Goal: Task Accomplishment & Management: Manage account settings

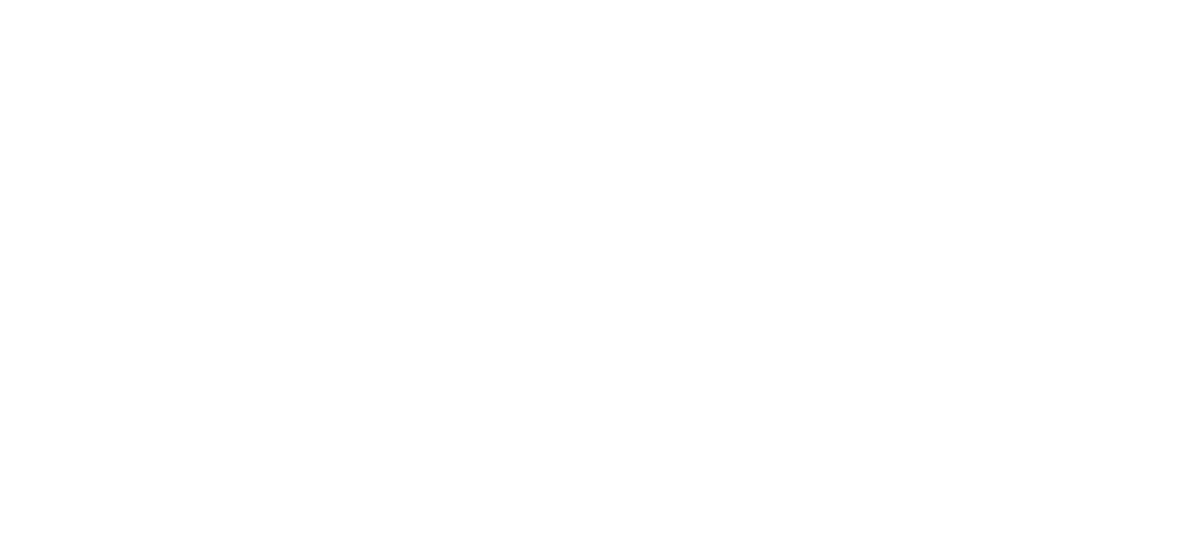
select select "*"
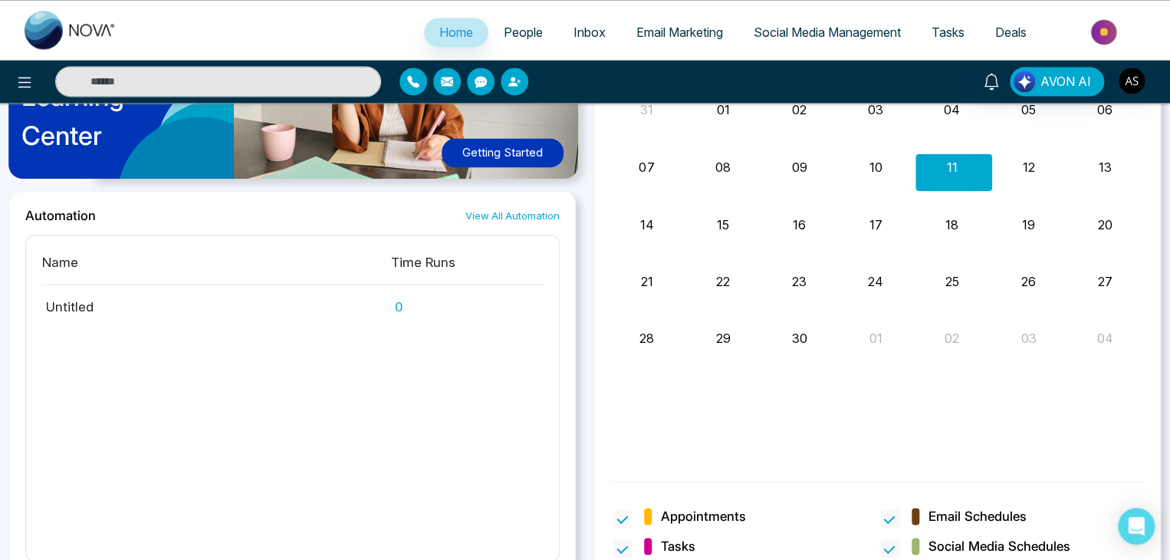
scroll to position [1267, 0]
click at [527, 212] on link "View All Automation" at bounding box center [512, 215] width 94 height 15
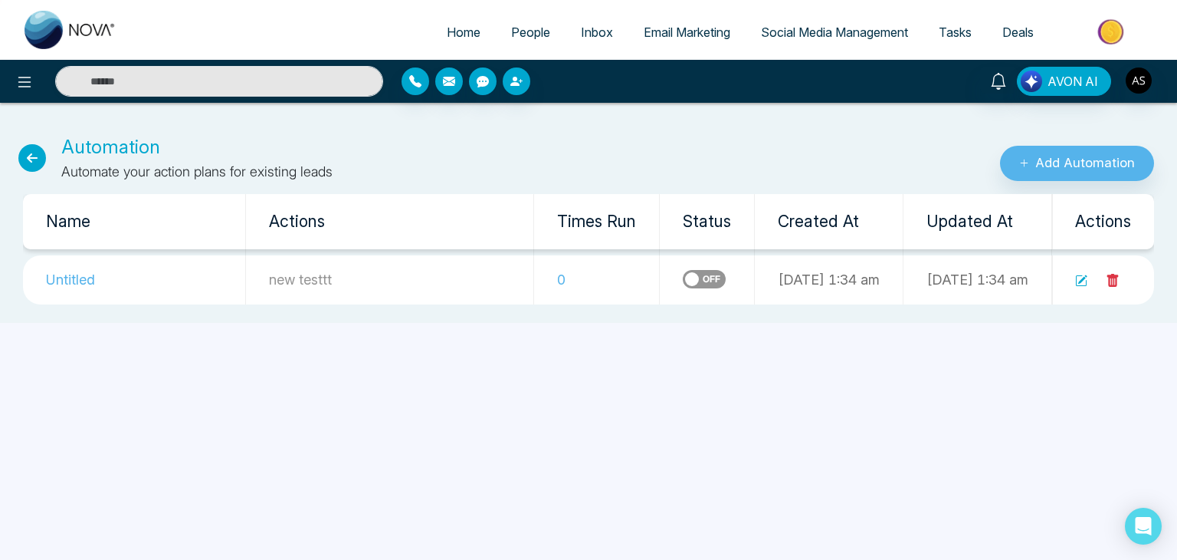
click at [25, 158] on icon at bounding box center [32, 158] width 28 height 28
select select "*"
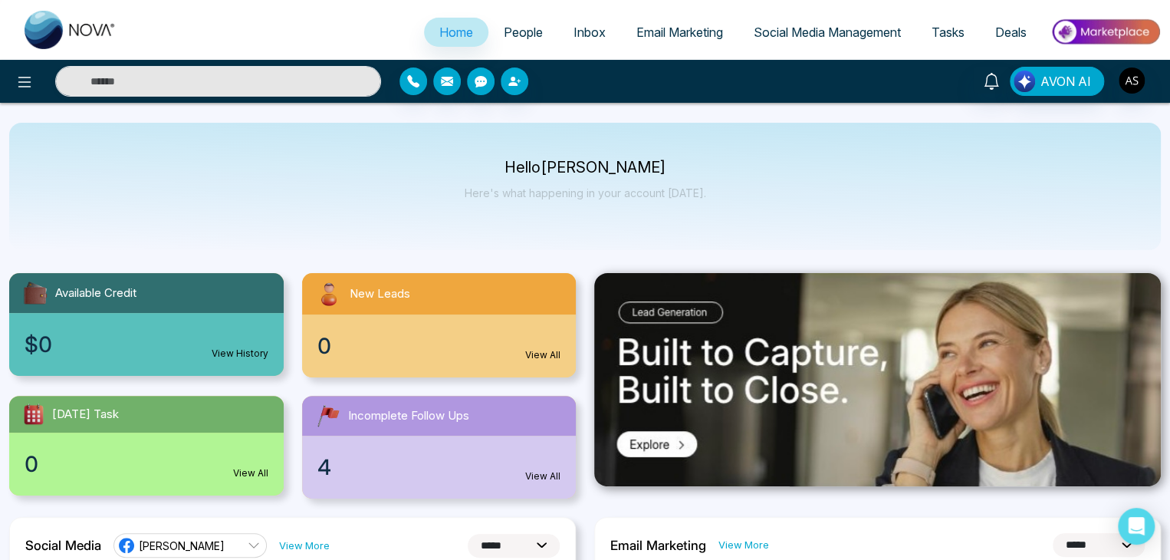
click at [671, 30] on span "Email Marketing" at bounding box center [679, 32] width 87 height 15
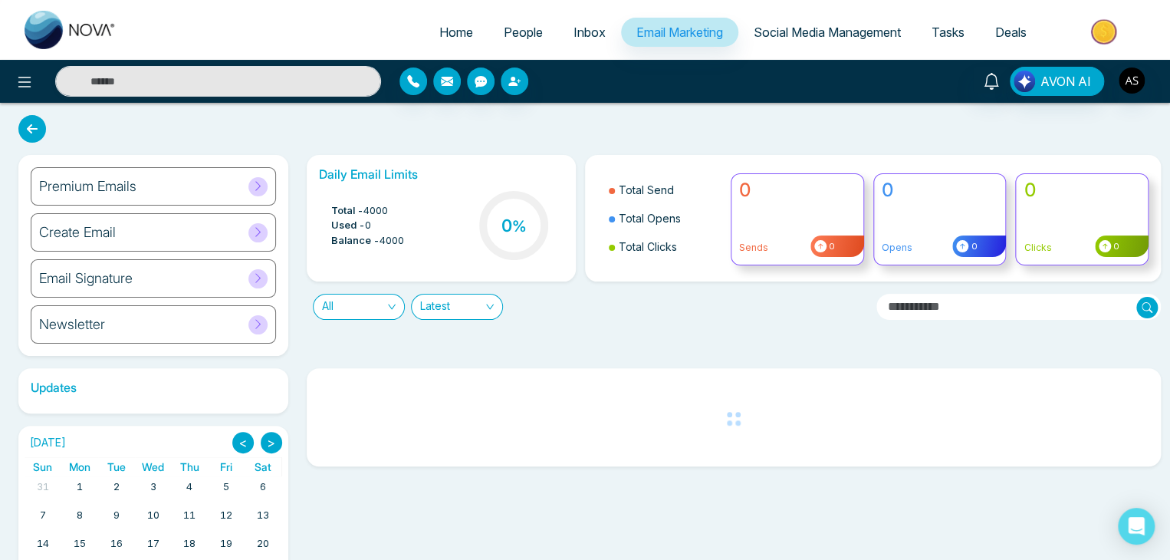
click at [255, 182] on icon at bounding box center [257, 185] width 5 height 9
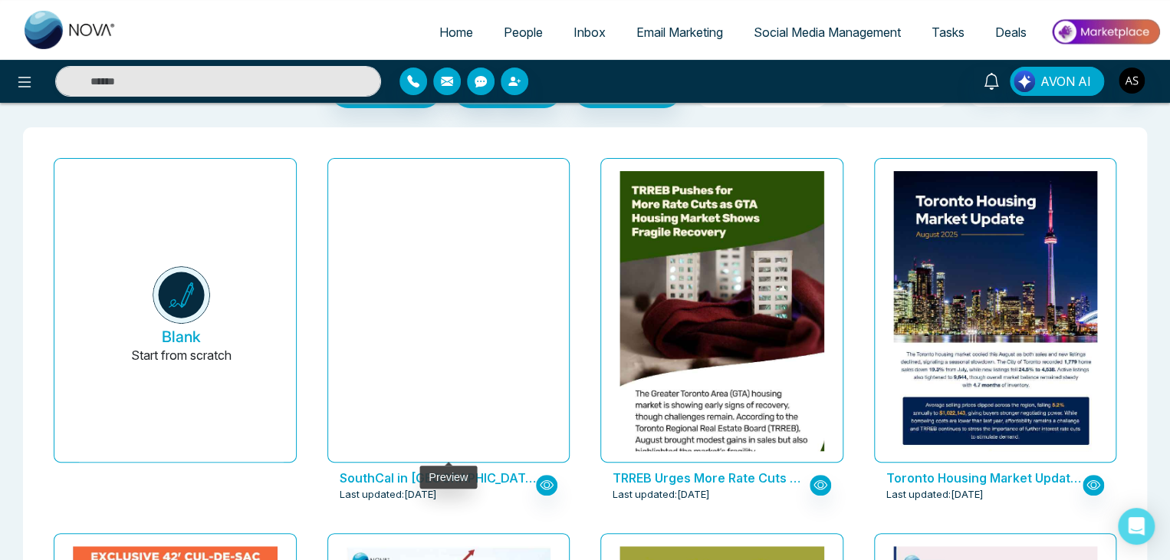
scroll to position [71, 0]
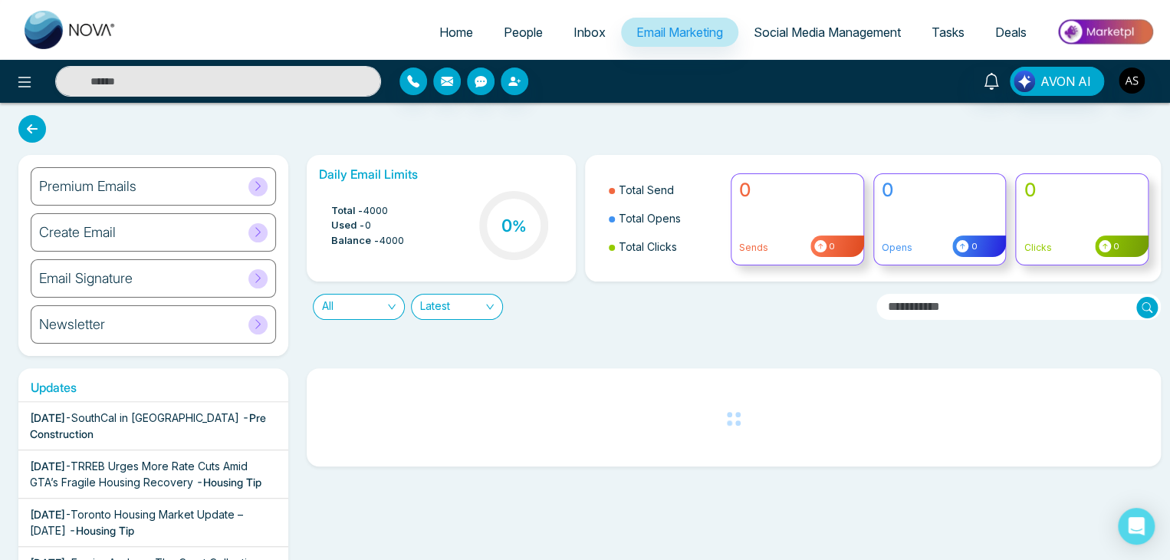
click at [256, 232] on icon at bounding box center [257, 231] width 11 height 11
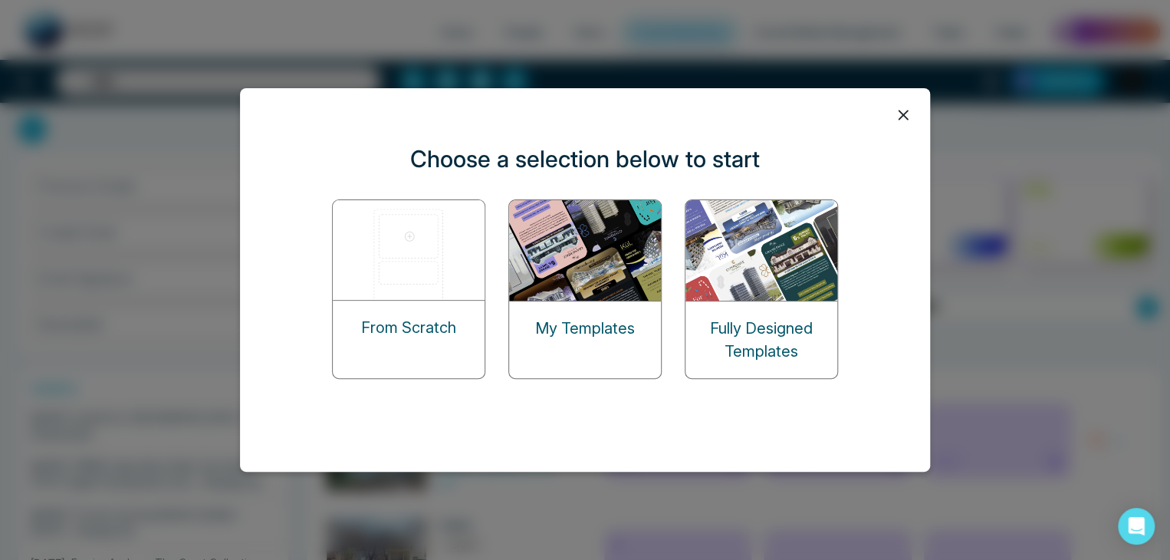
click at [424, 268] on img at bounding box center [409, 250] width 153 height 100
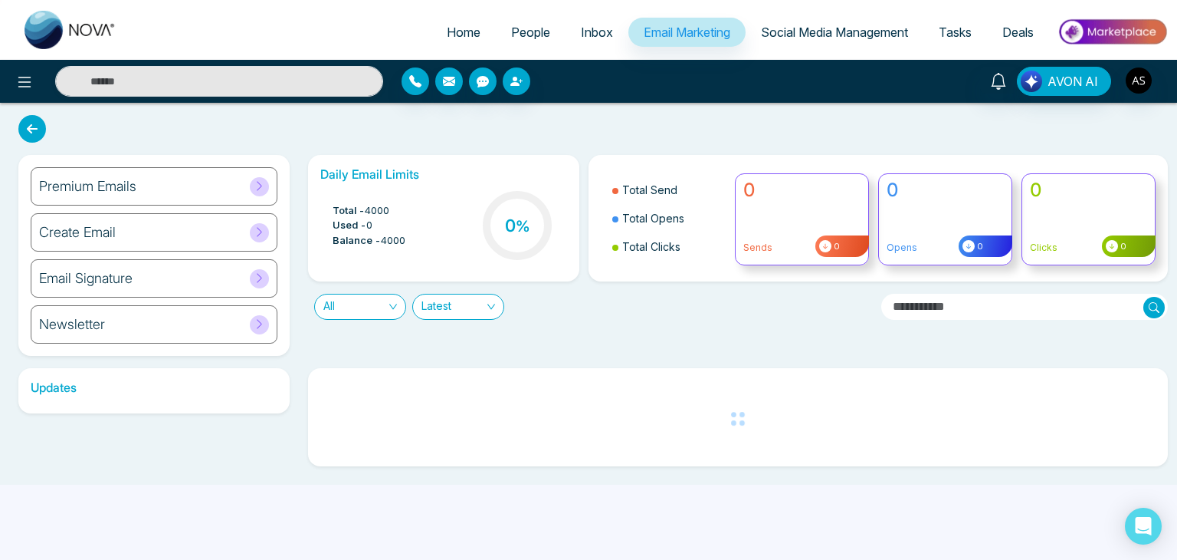
click at [247, 241] on div "Create Email" at bounding box center [154, 232] width 247 height 38
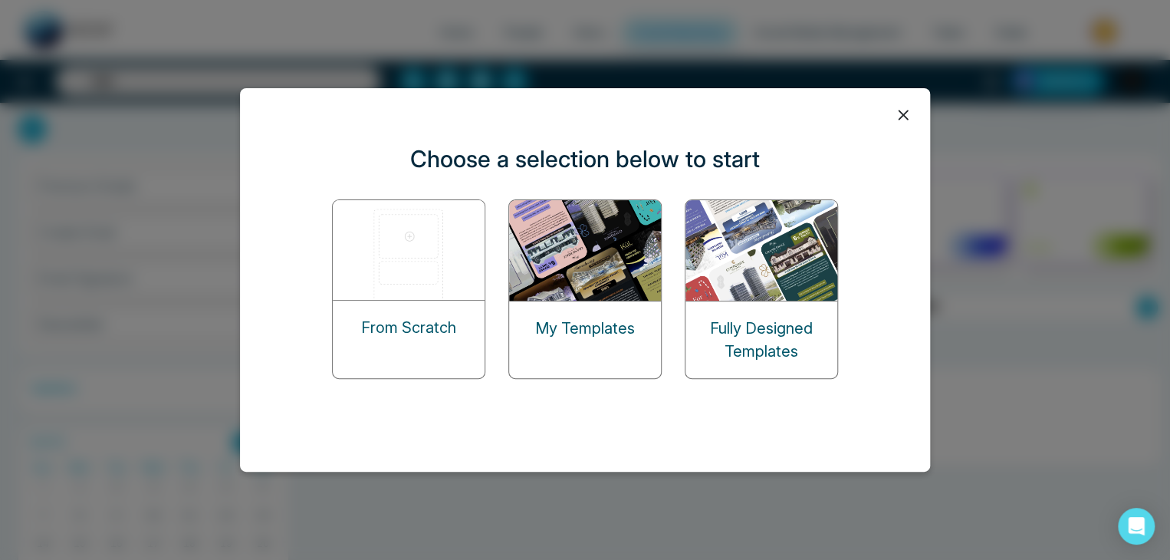
click at [409, 305] on div "From Scratch" at bounding box center [409, 327] width 152 height 54
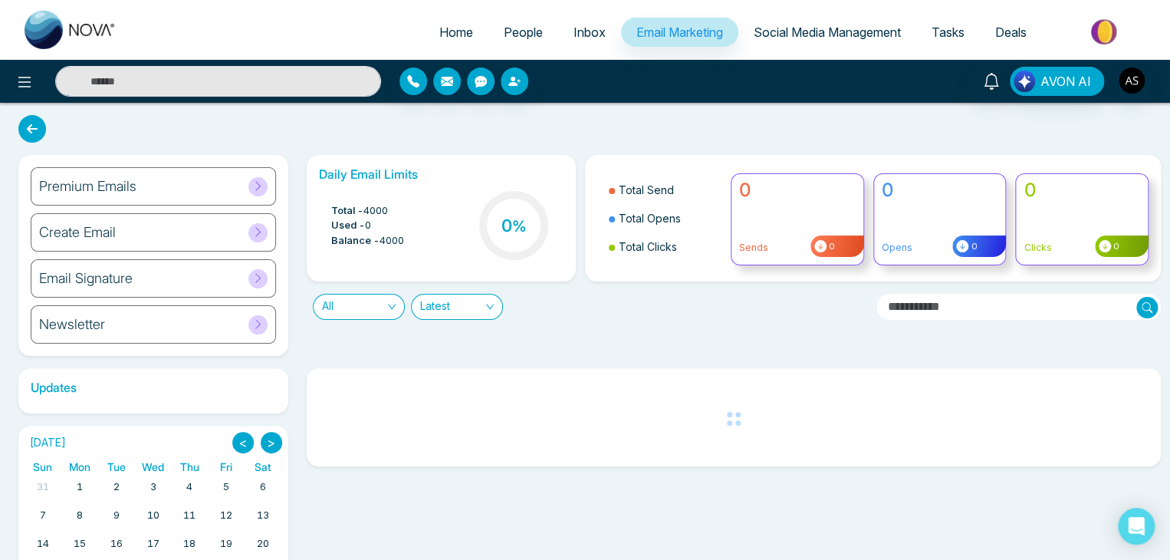
click at [658, 34] on span "Email Marketing" at bounding box center [679, 32] width 87 height 15
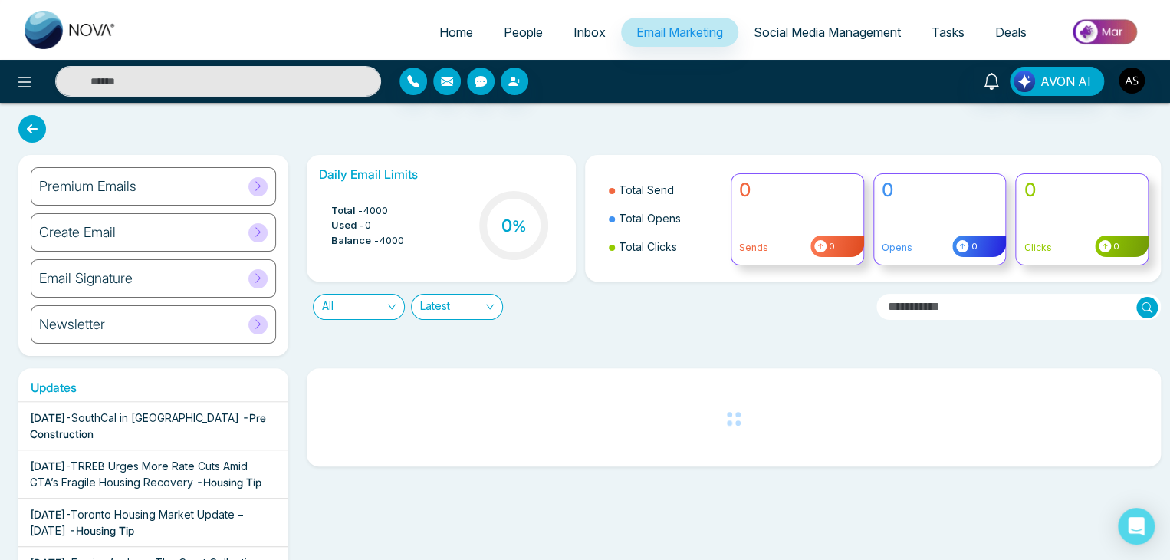
click at [261, 188] on icon at bounding box center [257, 185] width 11 height 11
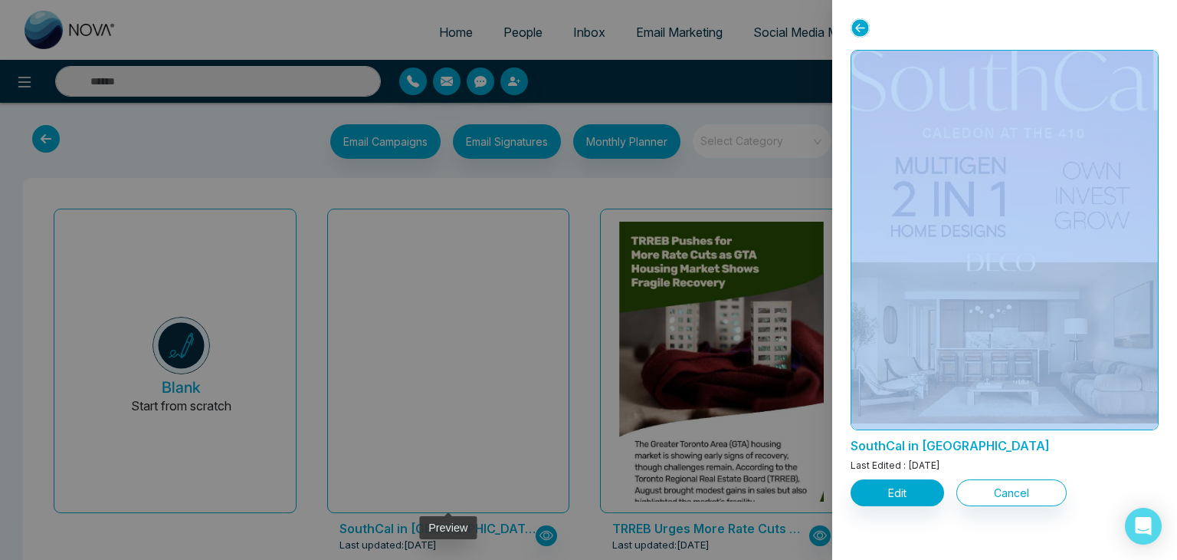
click at [406, 317] on div at bounding box center [588, 280] width 1177 height 560
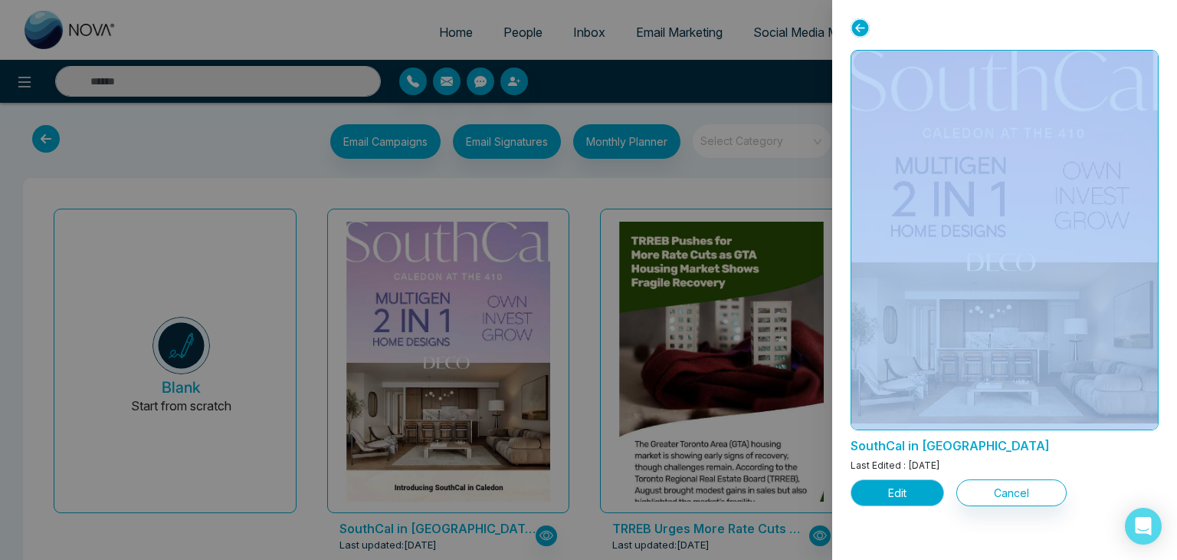
click at [908, 494] on button "Edit" at bounding box center [898, 492] width 94 height 27
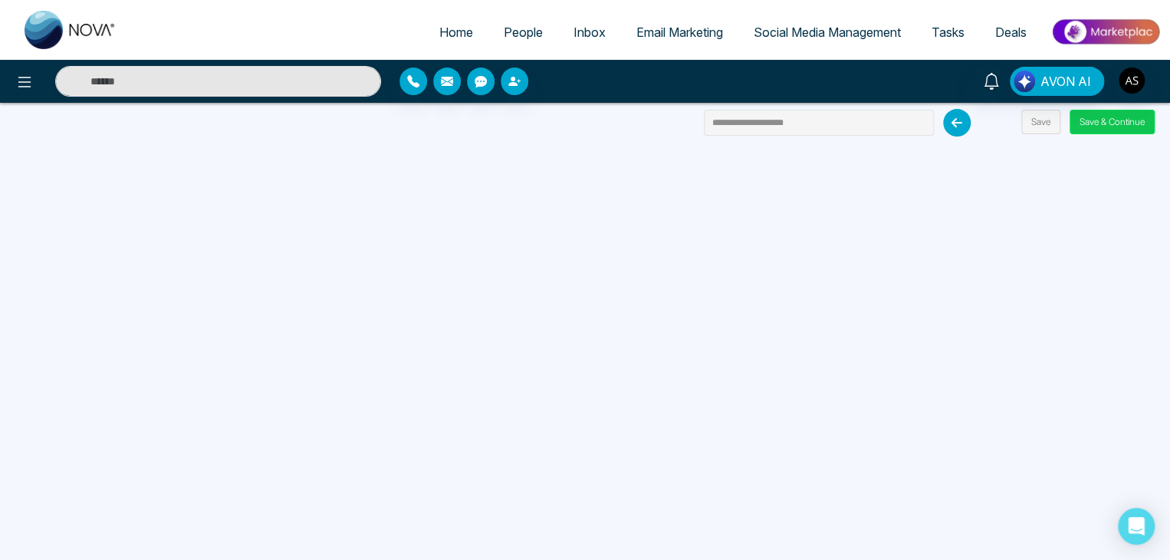
click at [1101, 119] on button "Save & Continue" at bounding box center [1111, 122] width 85 height 25
click at [1078, 120] on button "Save & Continue" at bounding box center [1111, 122] width 85 height 25
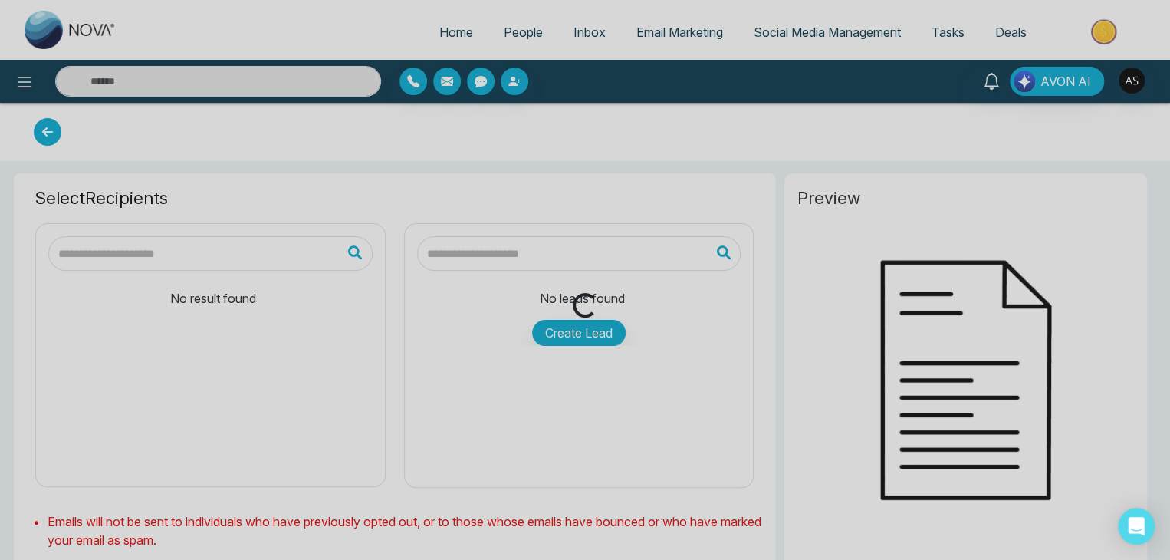
type input "**********"
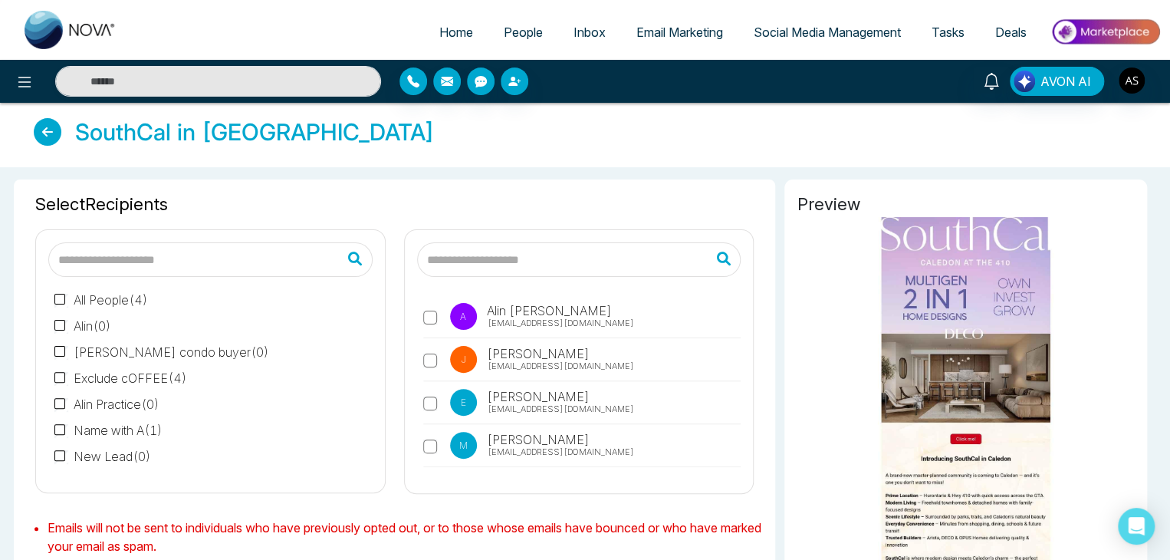
click at [602, 333] on label "A [PERSON_NAME] [PERSON_NAME][EMAIL_ADDRESS][DOMAIN_NAME]" at bounding box center [582, 320] width 318 height 35
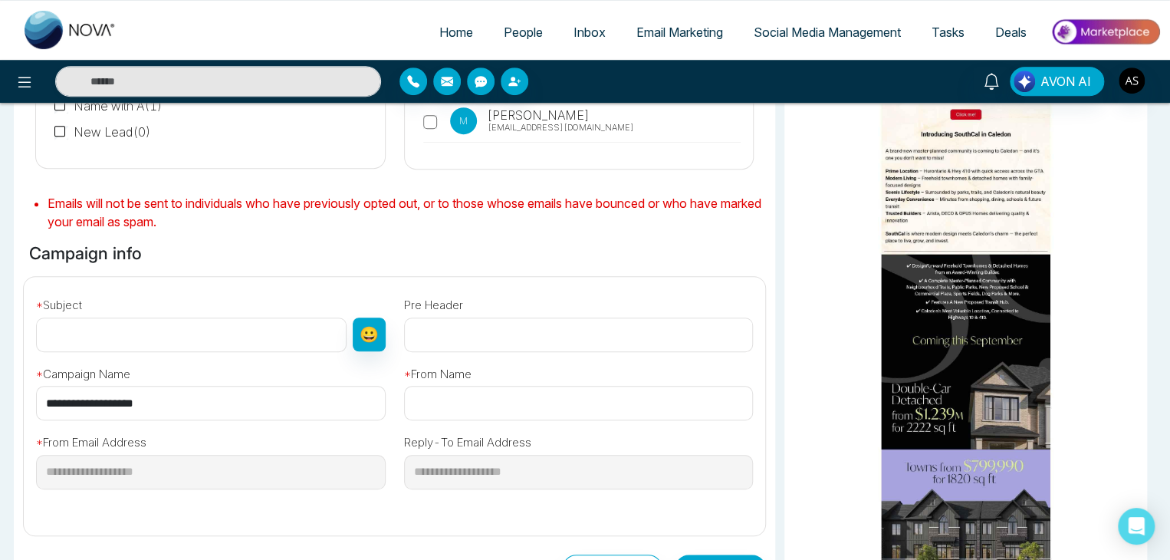
scroll to position [333, 0]
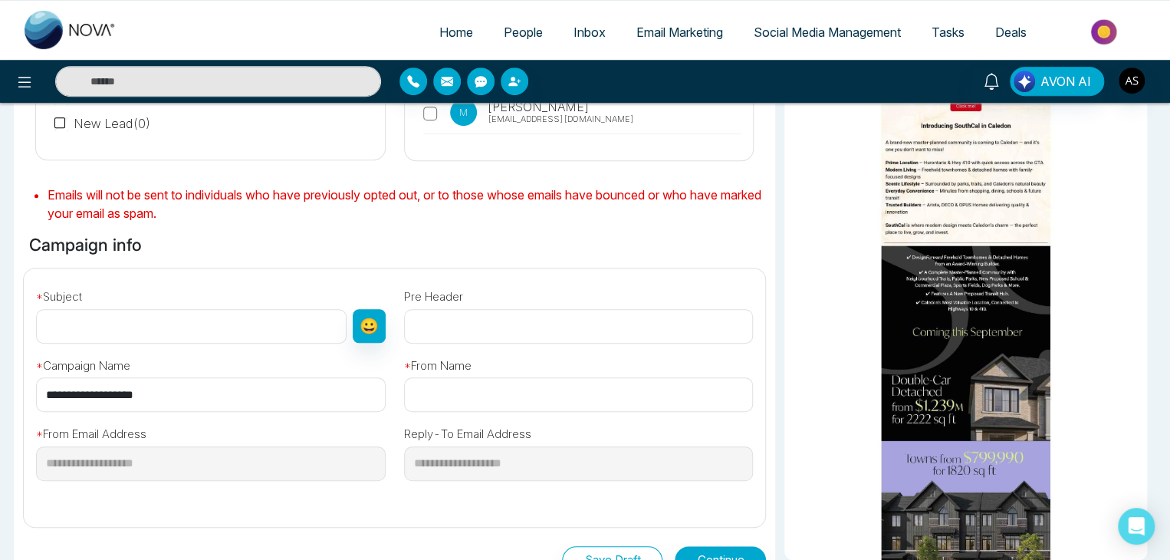
click at [169, 345] on div "**********" at bounding box center [211, 377] width 368 height 69
click at [178, 326] on input "text" at bounding box center [191, 326] width 310 height 34
click at [497, 319] on input "text" at bounding box center [579, 326] width 350 height 34
click at [373, 326] on button "😀" at bounding box center [369, 326] width 33 height 34
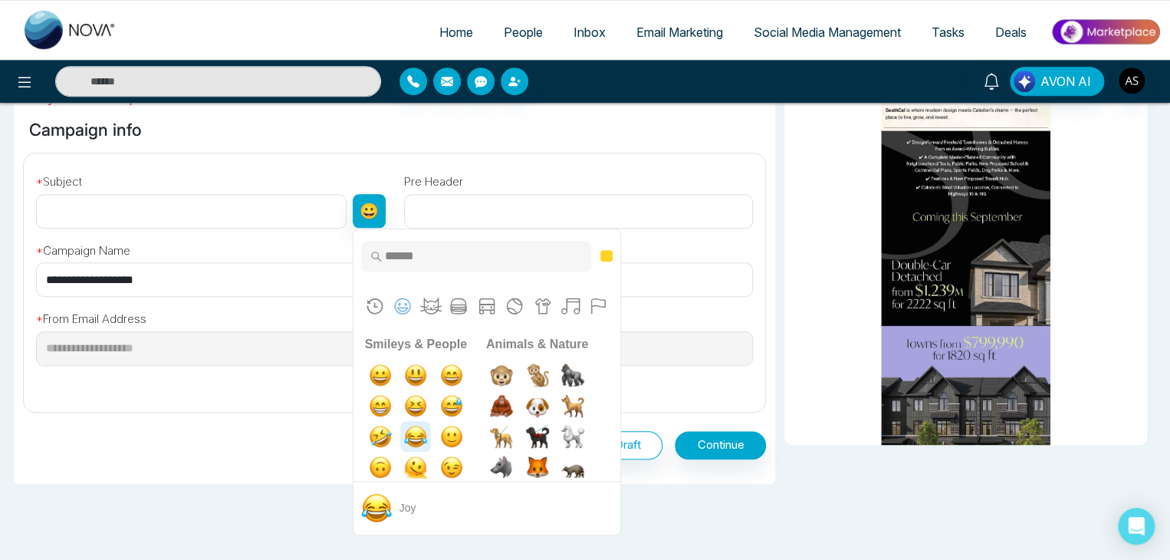
scroll to position [504, 0]
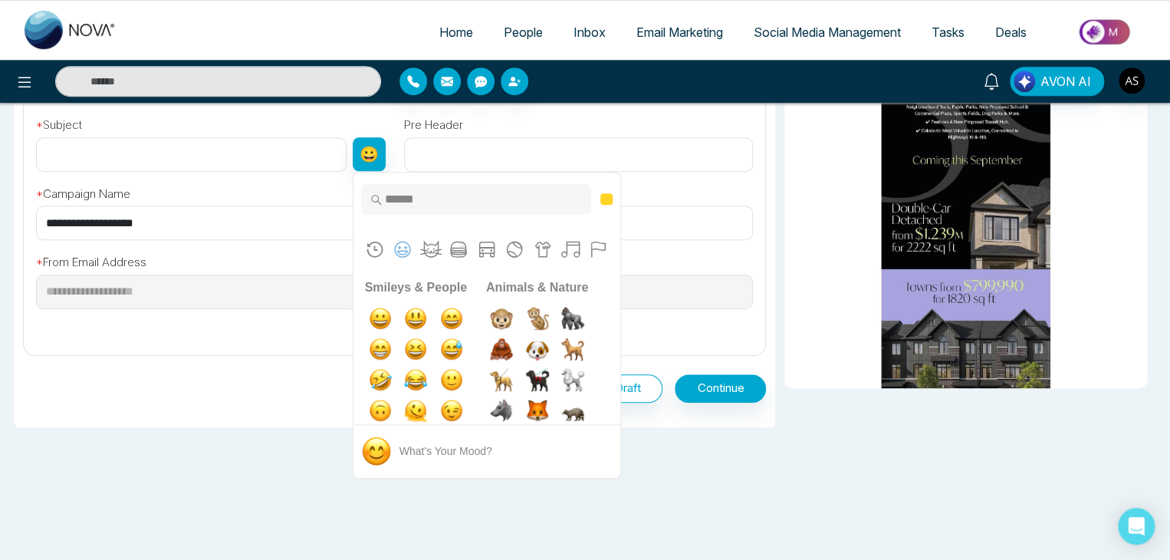
click at [252, 317] on div "**********" at bounding box center [211, 285] width 368 height 90
click at [254, 197] on div "**********" at bounding box center [211, 206] width 368 height 69
click at [279, 196] on div "**********" at bounding box center [211, 206] width 368 height 69
click at [261, 221] on input "**********" at bounding box center [211, 222] width 350 height 34
click at [656, 208] on input "text" at bounding box center [579, 222] width 350 height 34
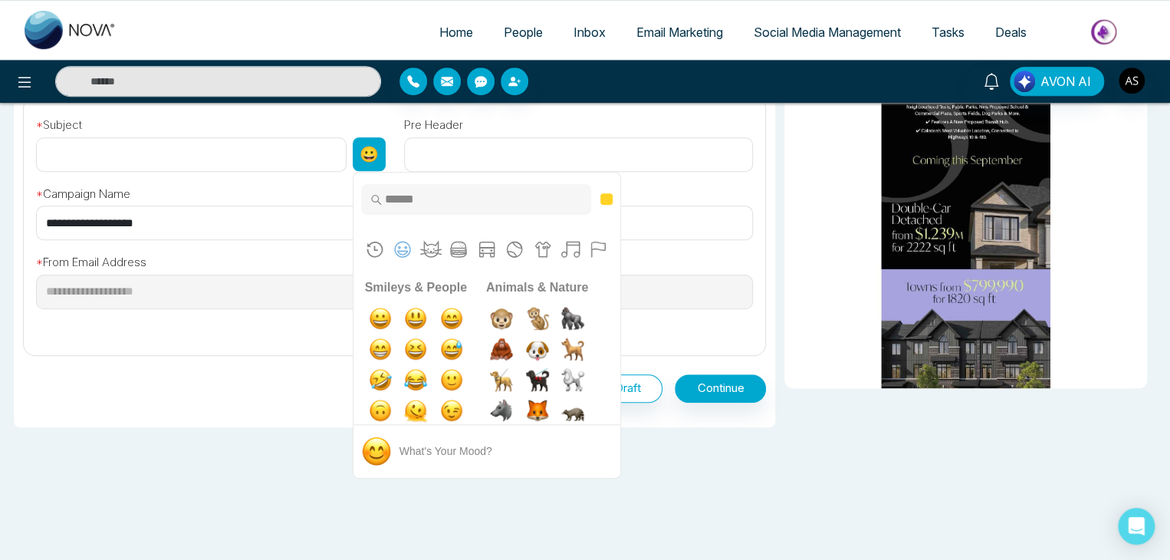
click at [374, 152] on button "😀" at bounding box center [369, 154] width 33 height 34
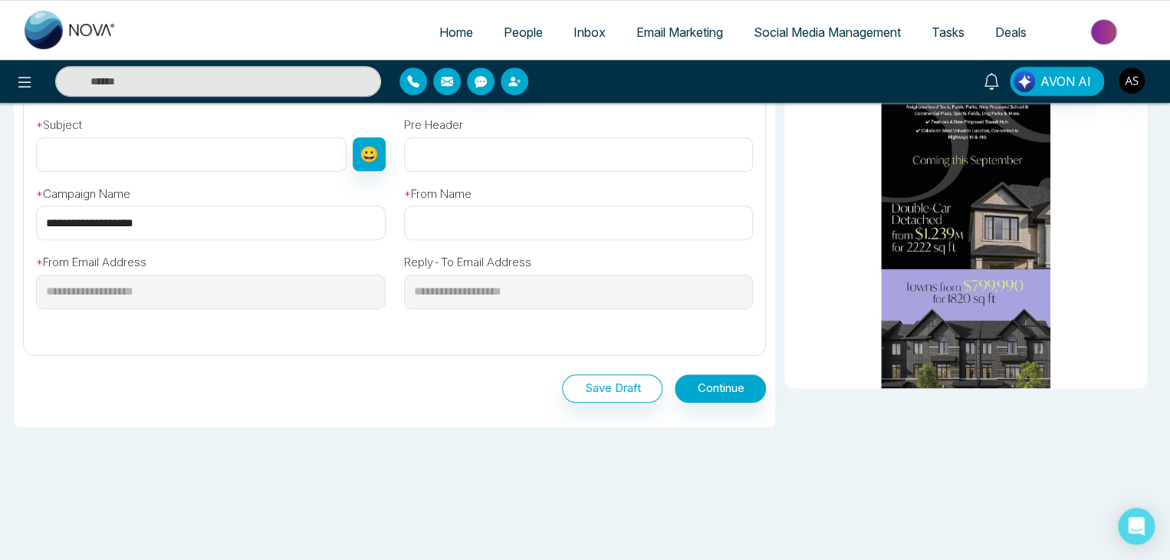
click at [460, 227] on input "text" at bounding box center [579, 222] width 350 height 34
click at [675, 34] on span "Email Marketing" at bounding box center [679, 32] width 87 height 15
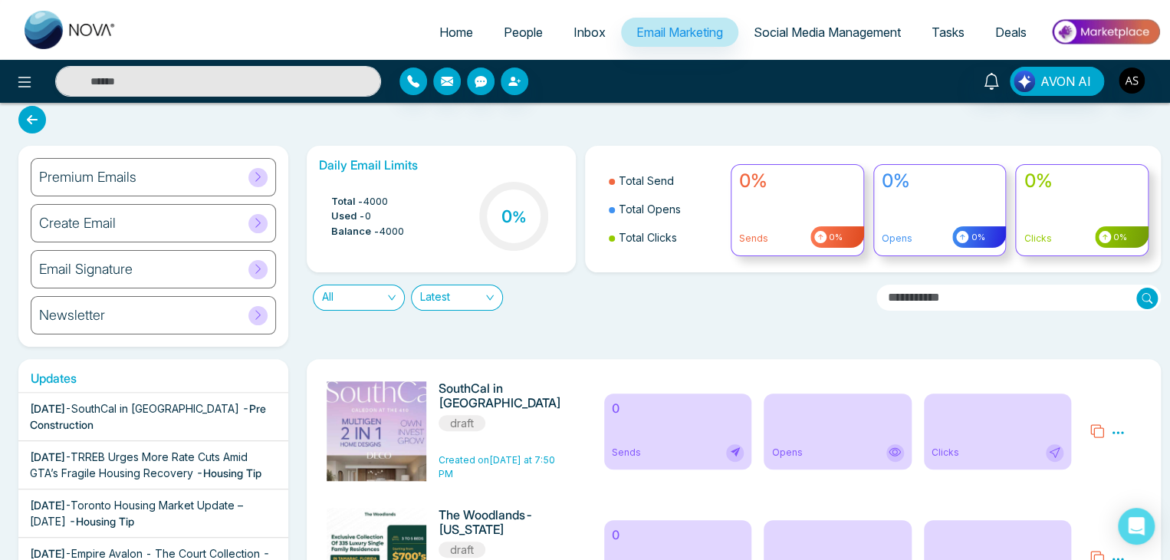
scroll to position [11, 0]
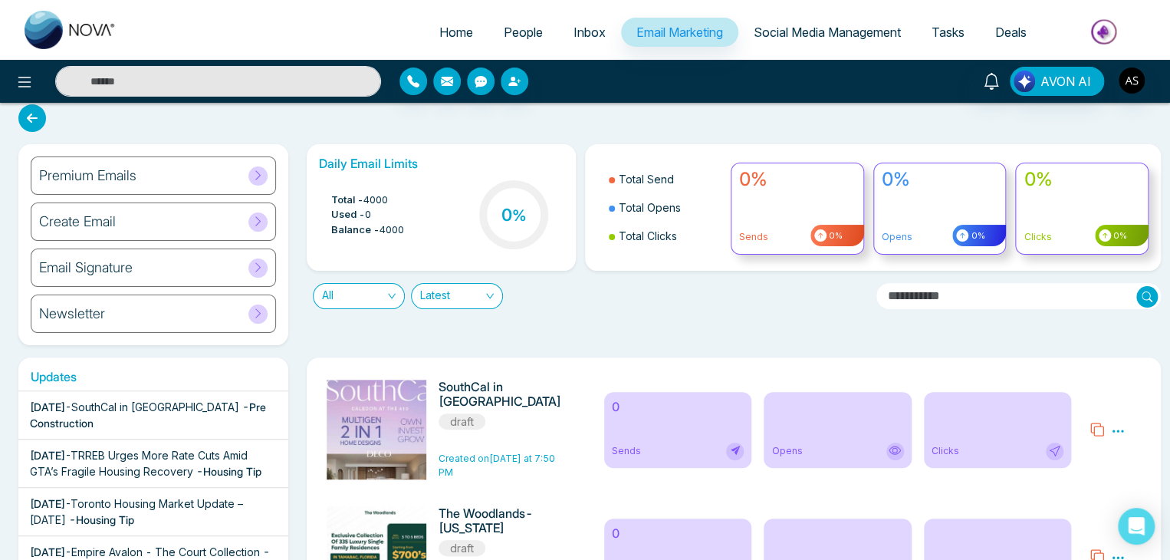
click at [822, 28] on span "Social Media Management" at bounding box center [826, 32] width 147 height 15
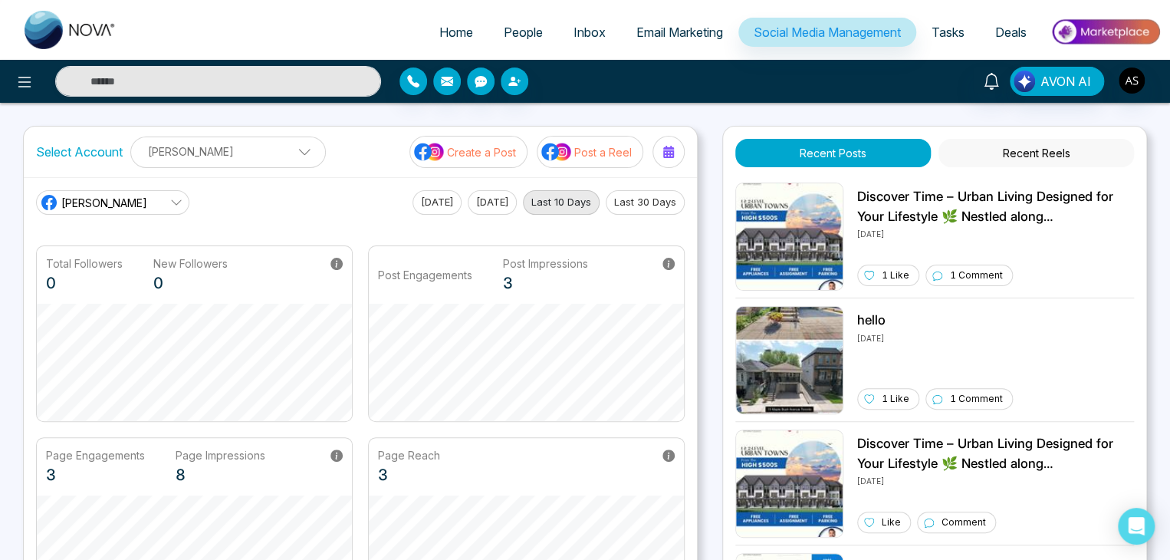
click at [482, 139] on button "Create a Post" at bounding box center [468, 152] width 118 height 32
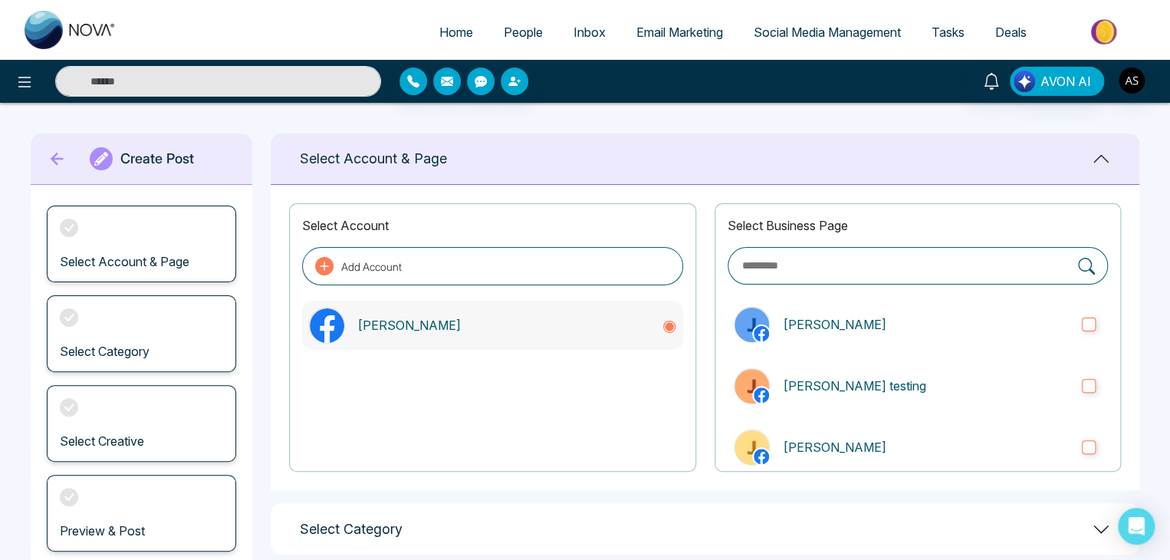
click at [377, 332] on p "[PERSON_NAME]" at bounding box center [502, 325] width 291 height 18
click at [837, 327] on p "[PERSON_NAME]" at bounding box center [926, 324] width 287 height 18
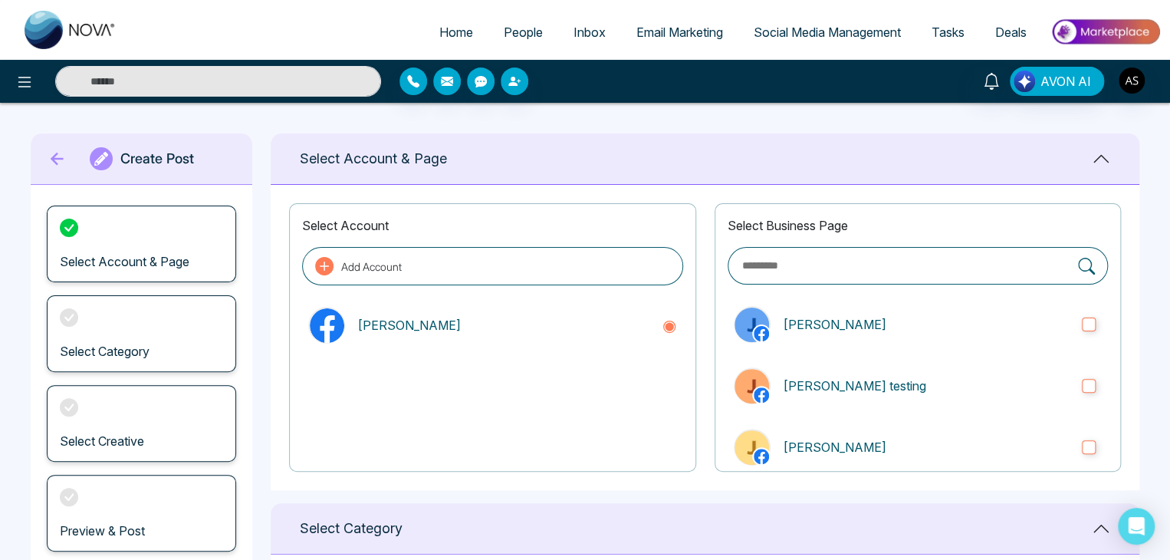
scroll to position [167, 0]
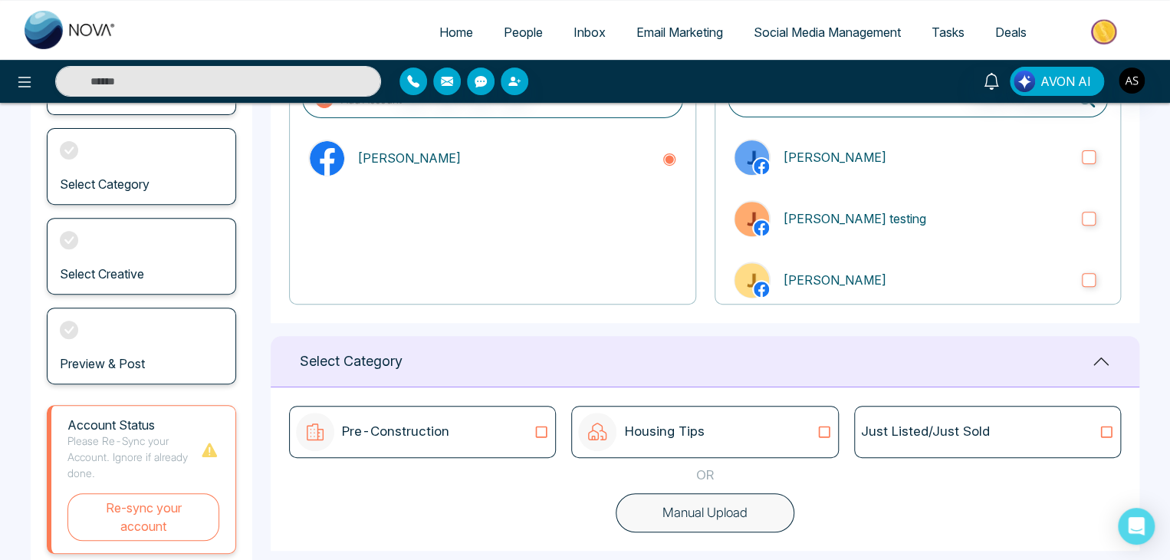
click at [645, 424] on p "Housing Tips" at bounding box center [664, 432] width 80 height 20
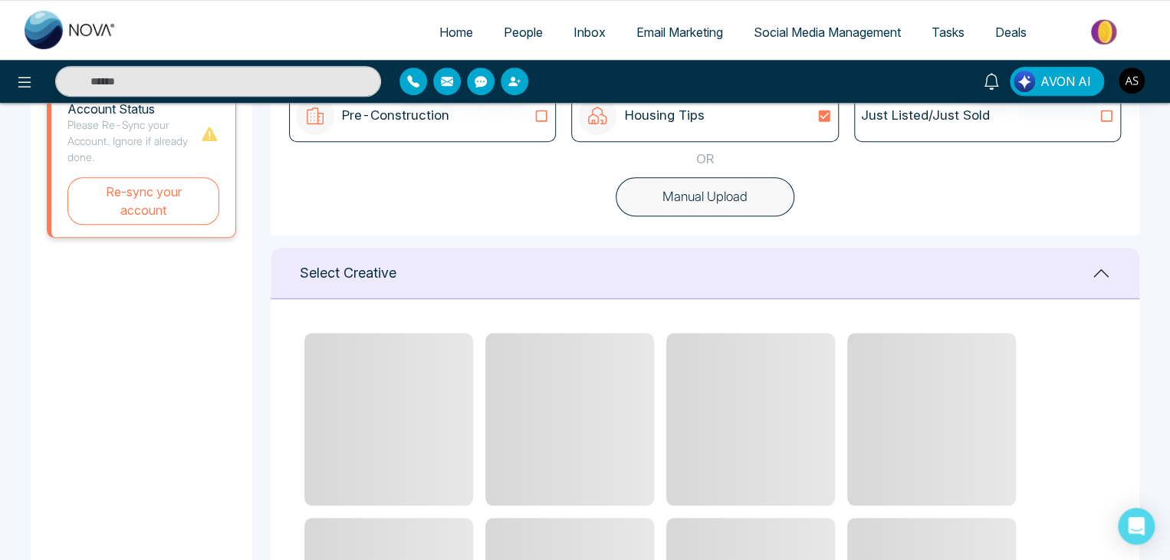
scroll to position [484, 0]
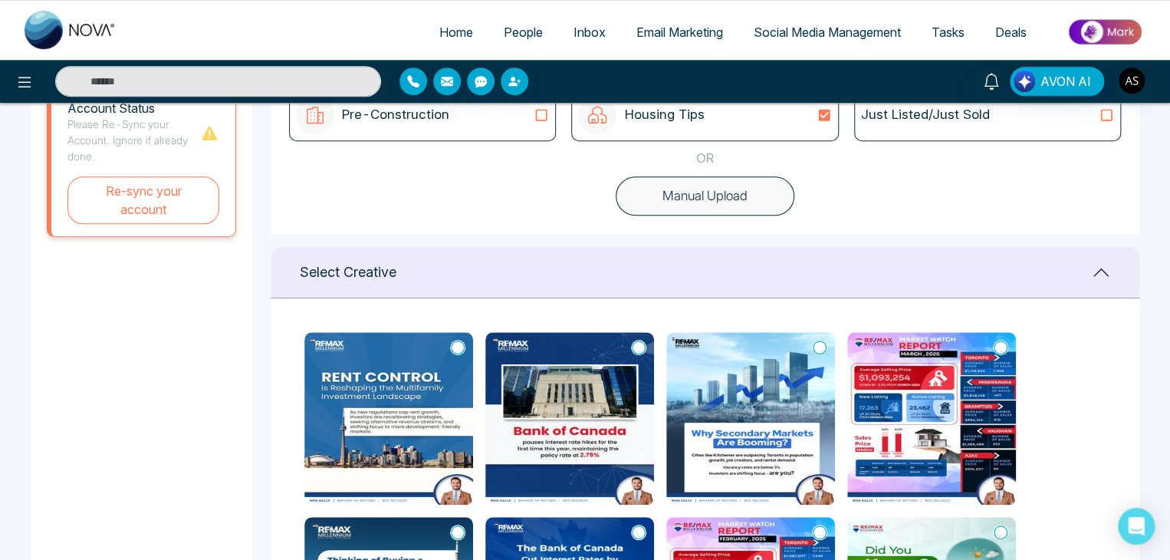
click at [414, 390] on img at bounding box center [388, 418] width 169 height 172
type textarea "**********"
click at [392, 440] on img at bounding box center [388, 418] width 169 height 172
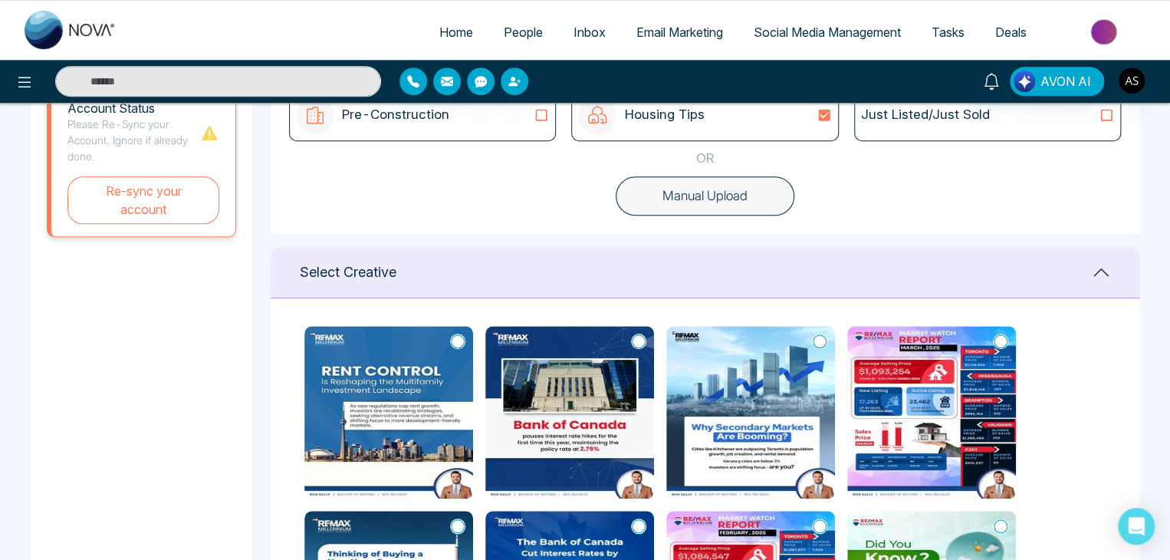
click at [396, 419] on img at bounding box center [388, 412] width 169 height 172
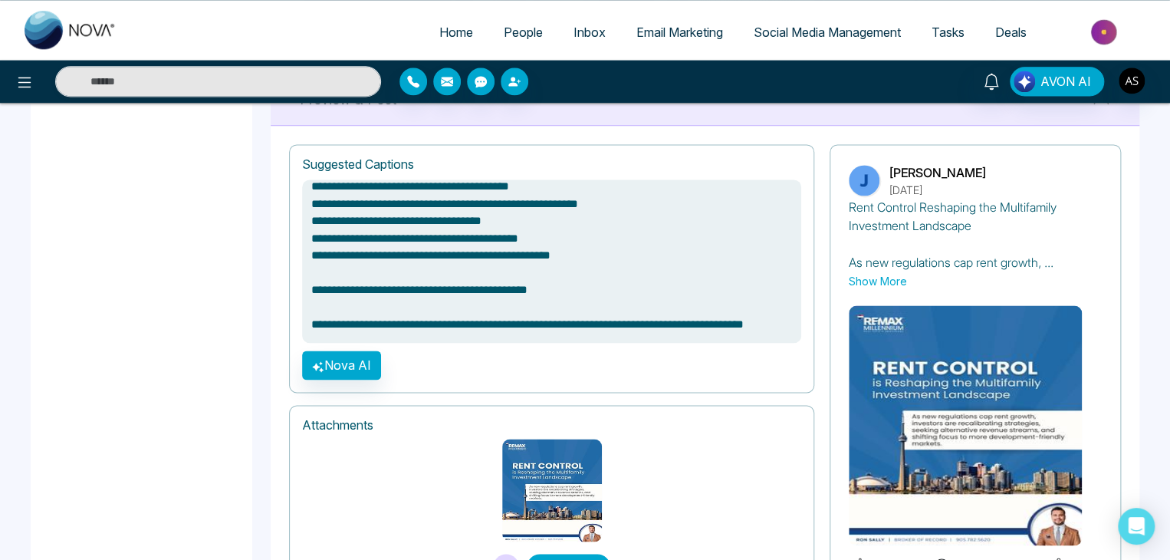
scroll to position [1026, 0]
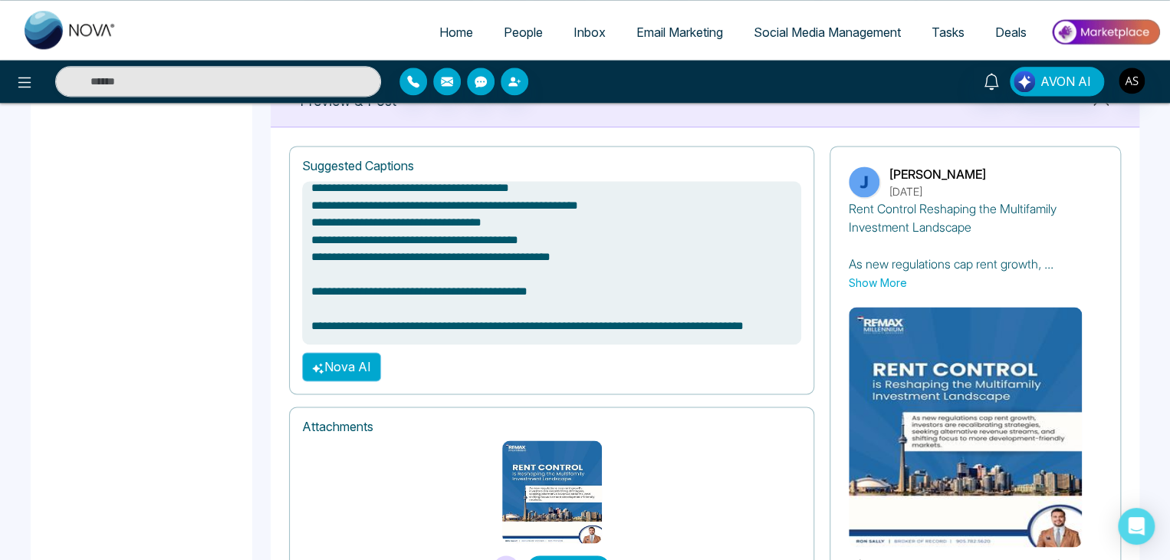
click at [367, 359] on button "Nova AI" at bounding box center [341, 366] width 79 height 29
type textarea "**********"
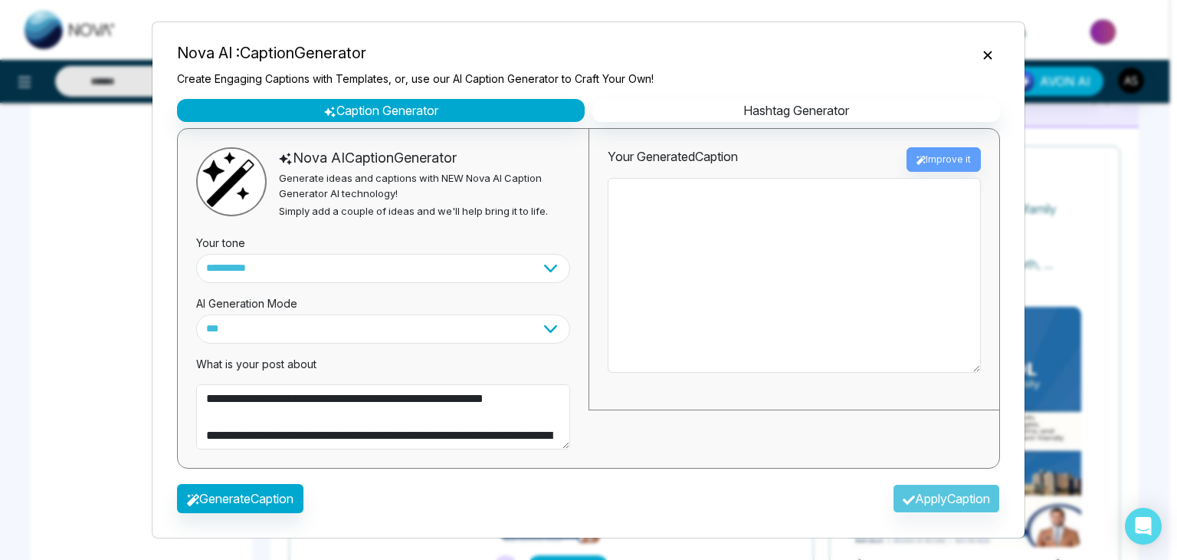
type textarea "**********"
click at [275, 499] on button "Generate Caption" at bounding box center [240, 498] width 126 height 29
type textarea "**********"
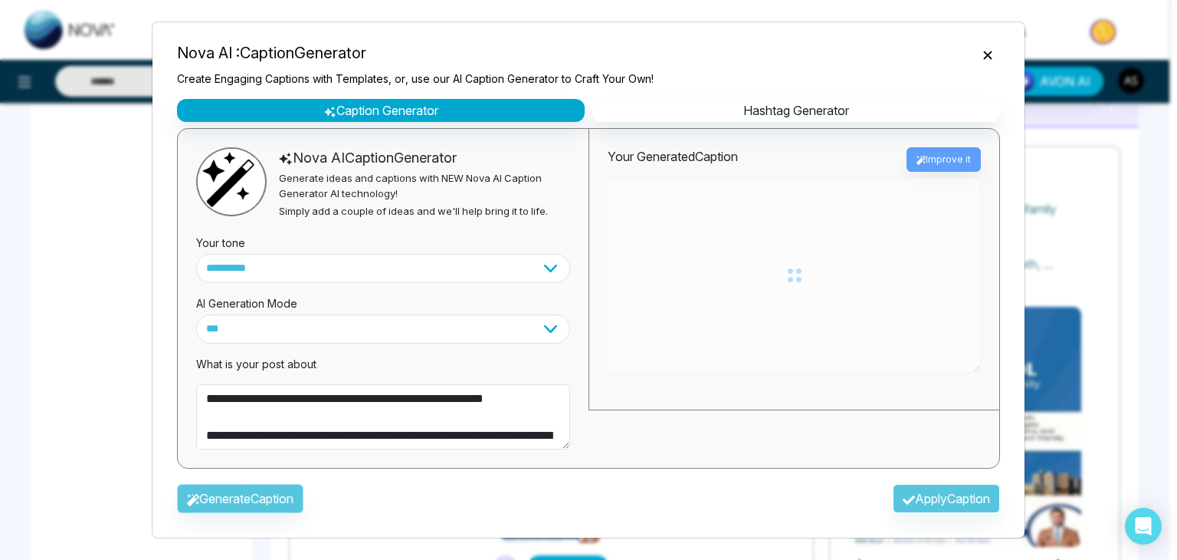
type textarea "**********"
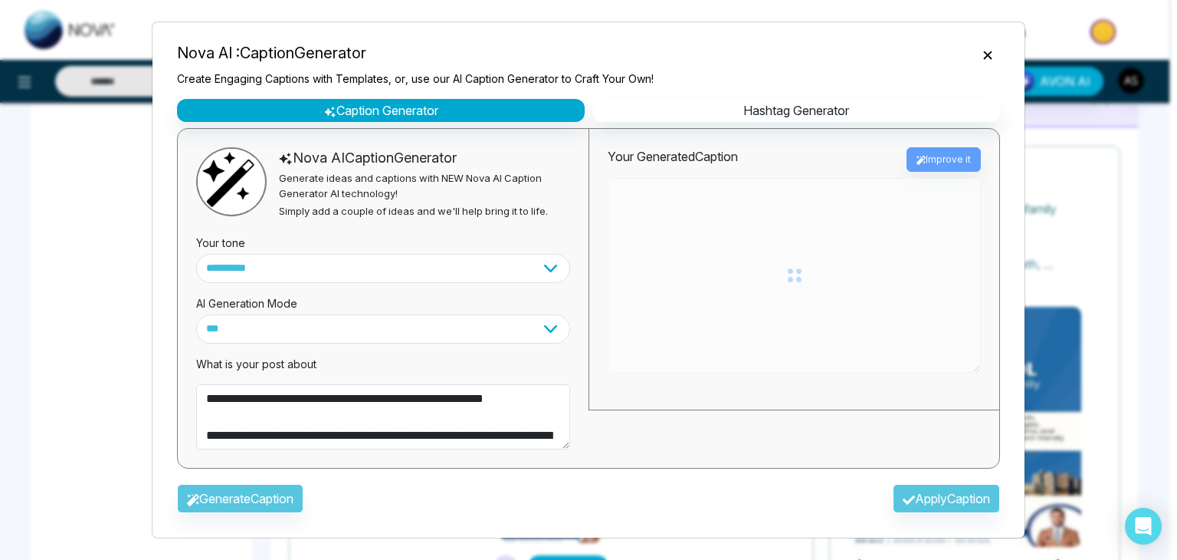
type textarea "**********"
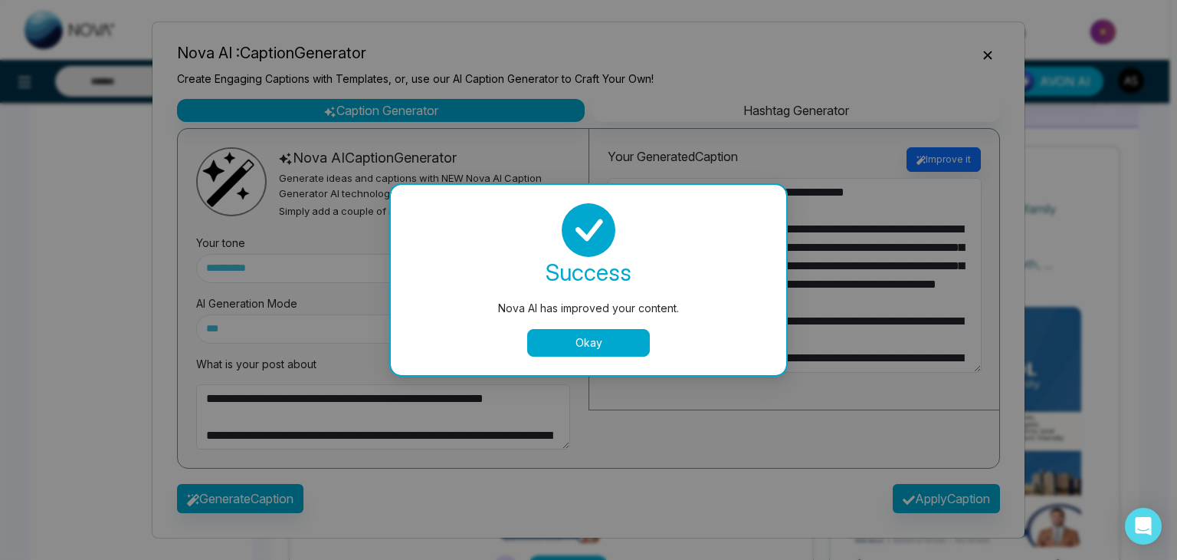
type textarea "**********"
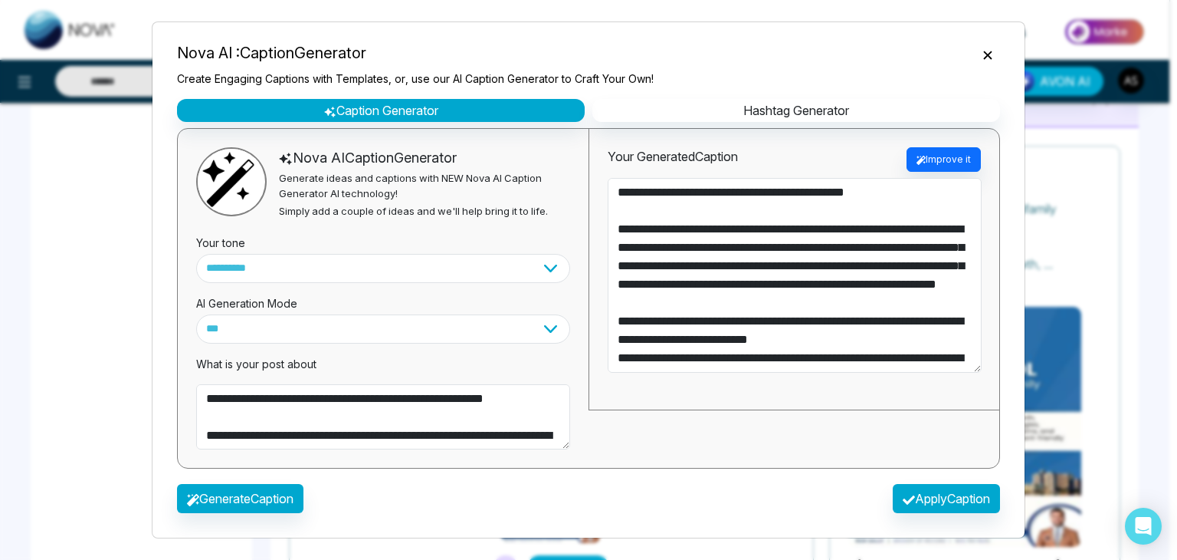
type textarea "**********"
click at [990, 54] on icon "Close" at bounding box center [987, 55] width 8 height 8
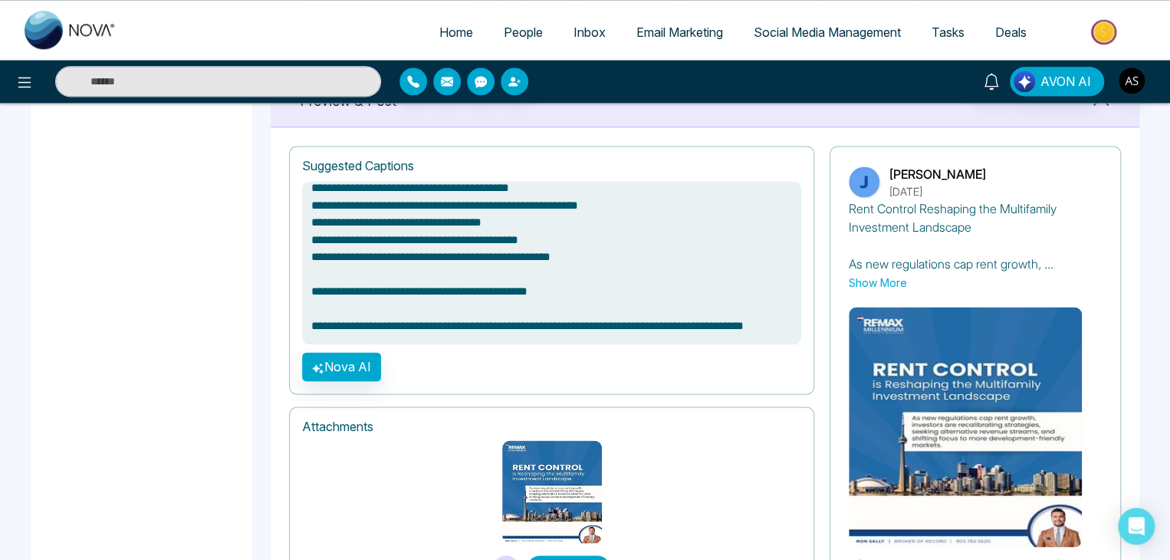
click at [957, 34] on span "Tasks" at bounding box center [947, 32] width 33 height 15
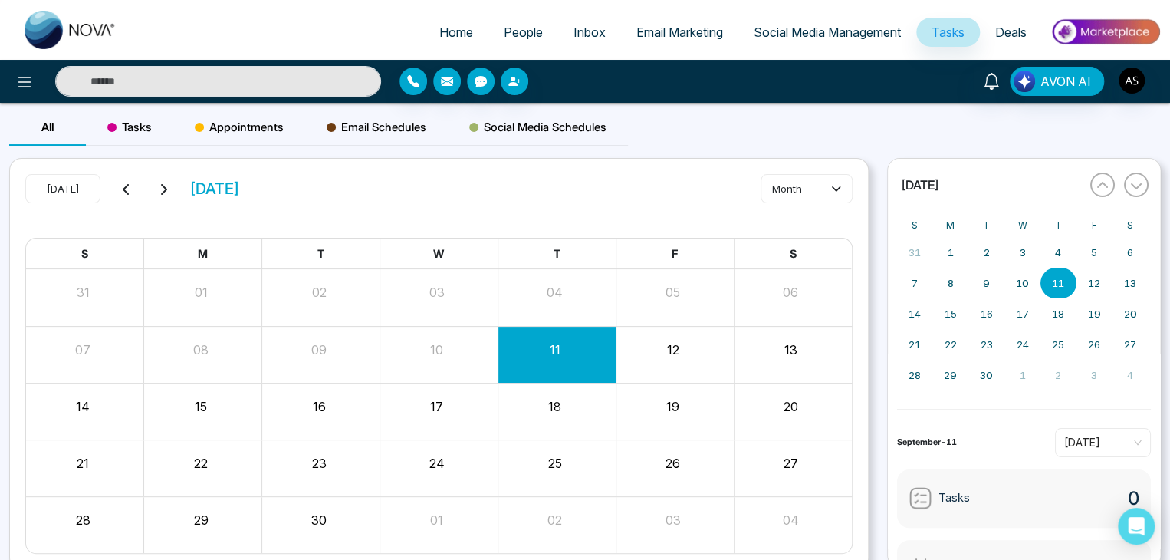
click at [1021, 31] on span "Deals" at bounding box center [1010, 32] width 31 height 15
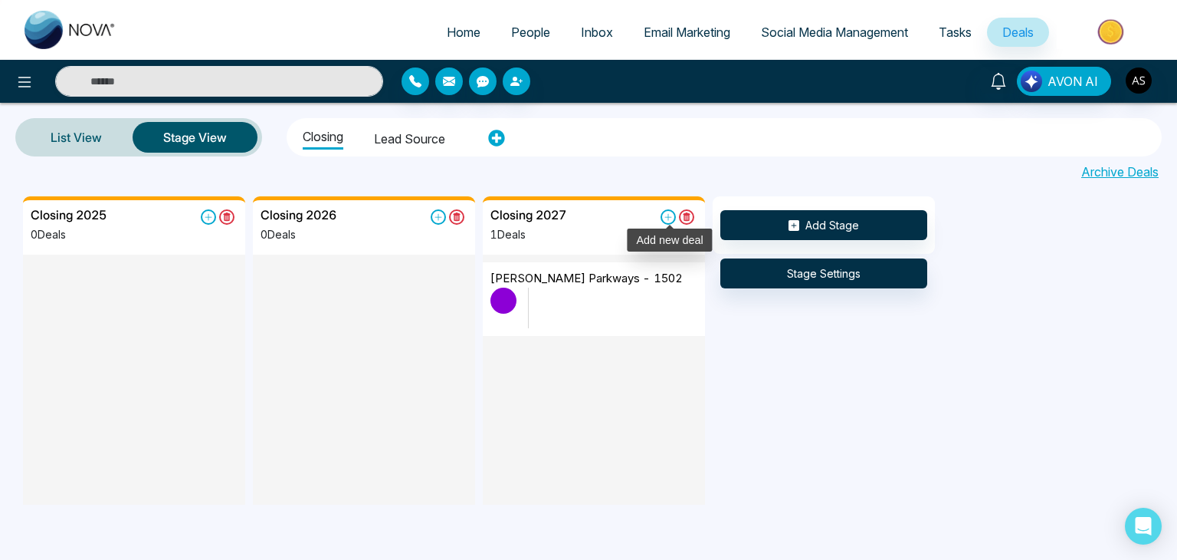
click at [669, 213] on icon at bounding box center [668, 216] width 15 height 15
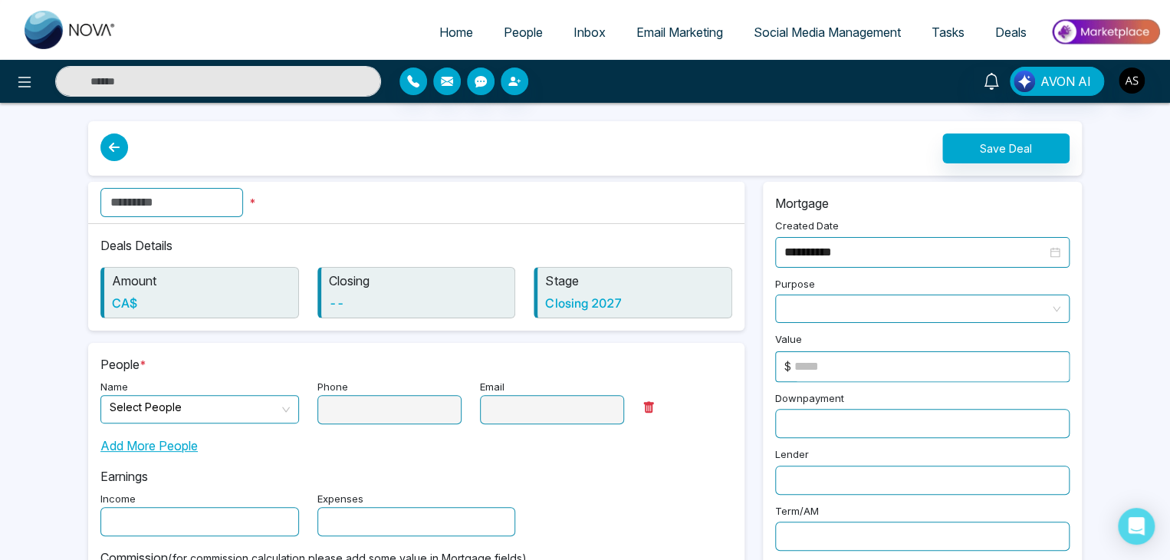
click at [239, 197] on input "text" at bounding box center [171, 202] width 143 height 29
click at [237, 414] on input "search" at bounding box center [194, 407] width 169 height 23
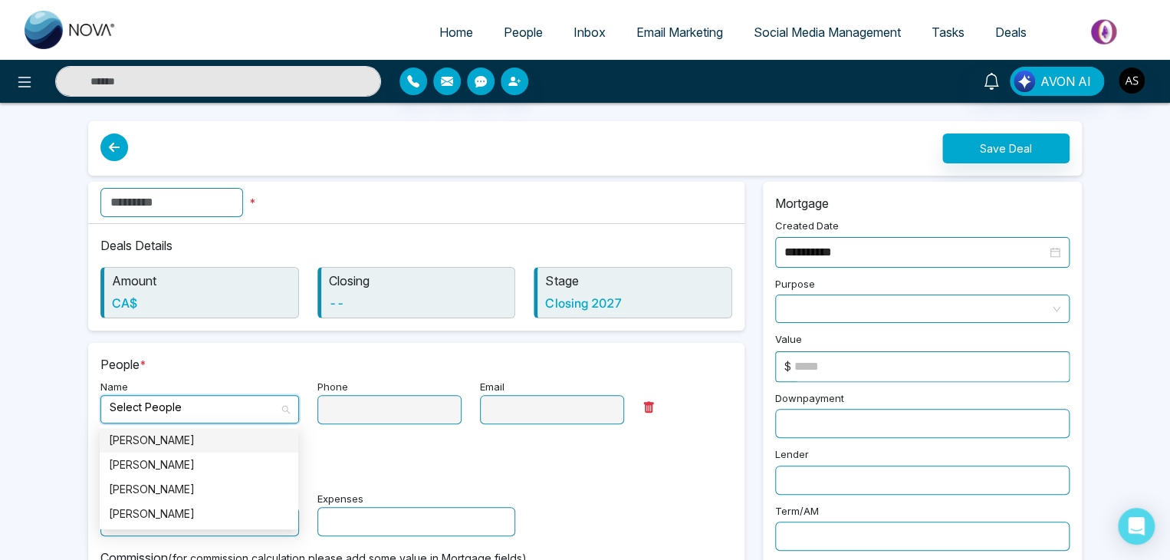
click at [212, 437] on div "[PERSON_NAME]" at bounding box center [199, 440] width 180 height 17
type input "**********"
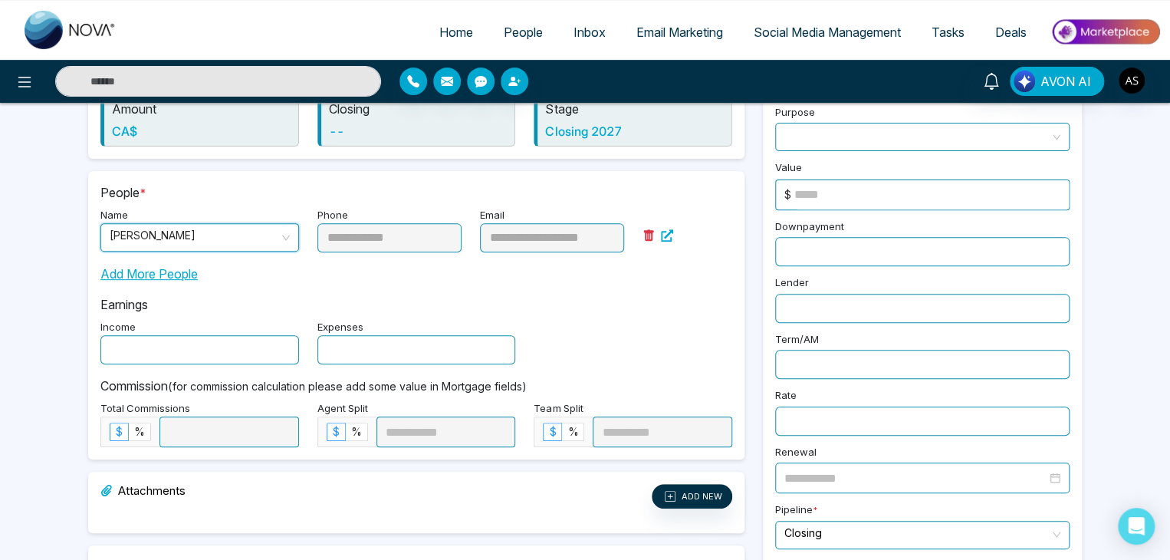
scroll to position [173, 0]
click at [140, 431] on span "%" at bounding box center [139, 429] width 11 height 13
click at [208, 363] on div "Commission (for commission calculation please add some value in Mortgage fields…" at bounding box center [416, 404] width 632 height 83
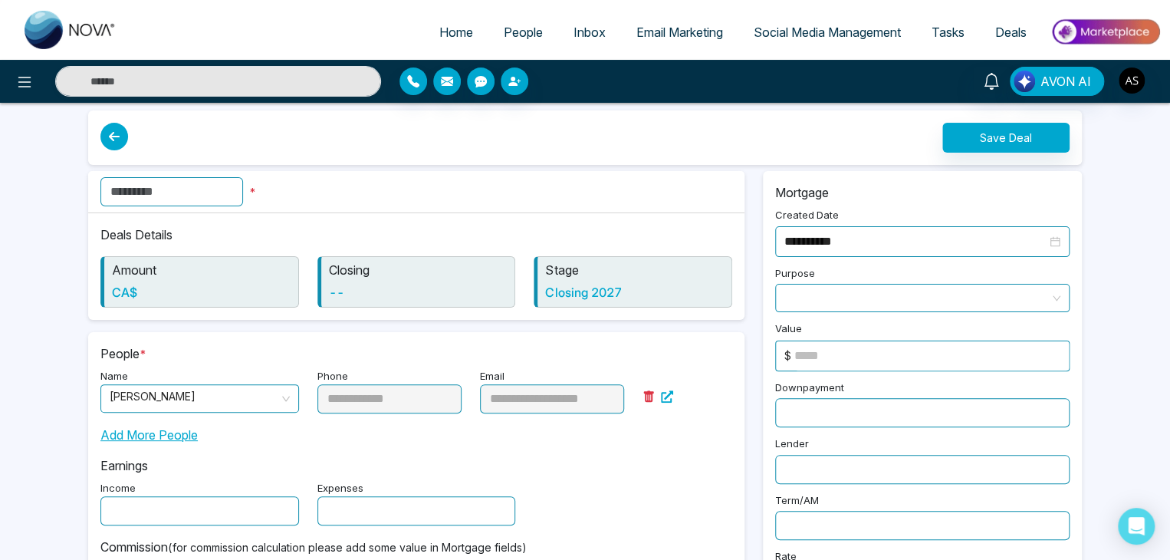
scroll to position [15, 0]
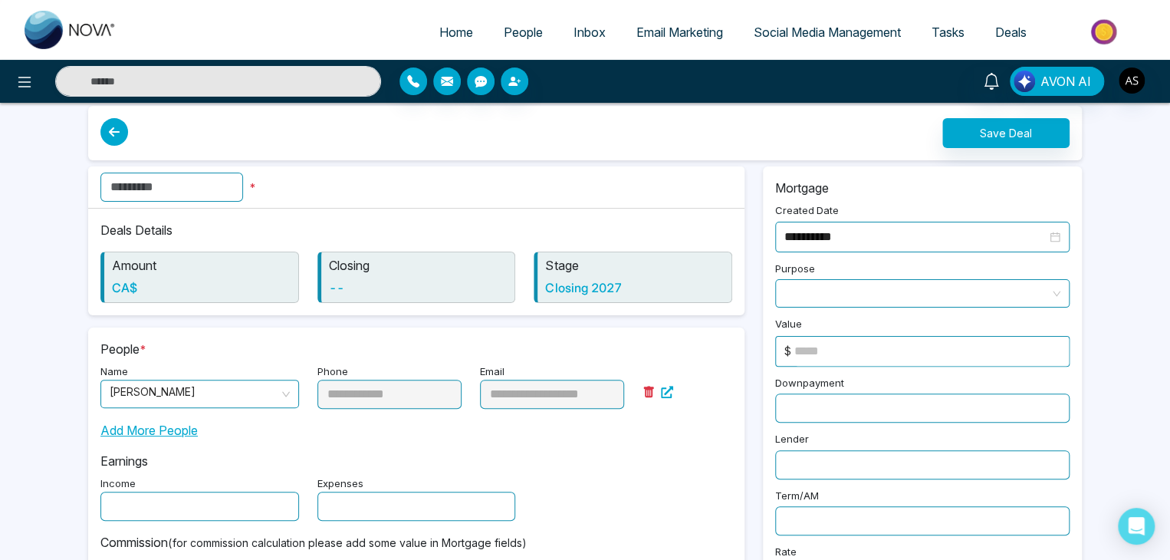
click at [243, 195] on input "text" at bounding box center [171, 186] width 143 height 29
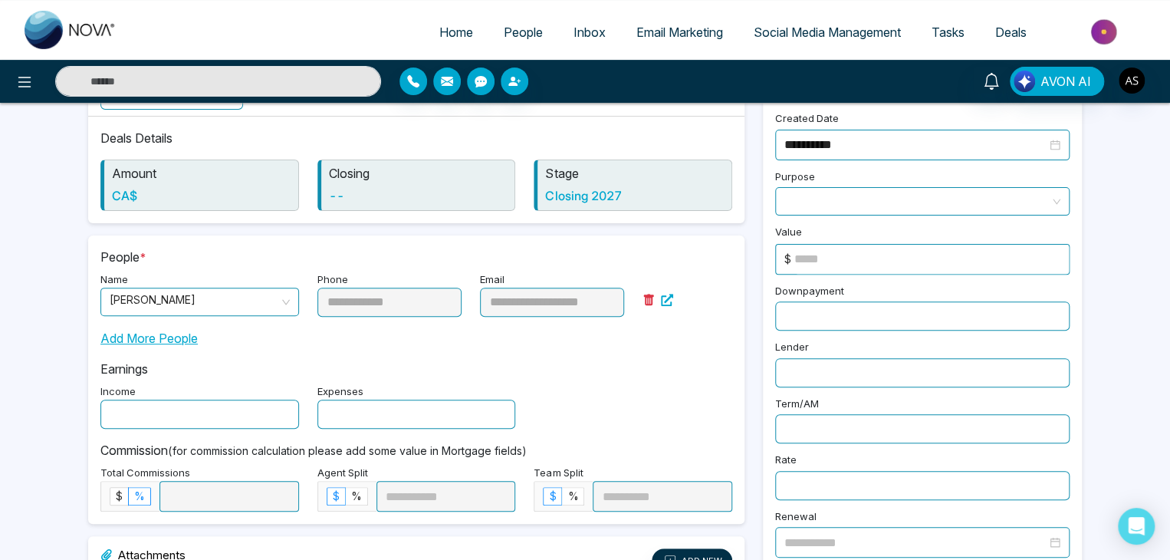
scroll to position [109, 0]
type input "****"
click at [176, 409] on input "text" at bounding box center [199, 412] width 199 height 29
type input "******"
click at [343, 409] on input "text" at bounding box center [416, 412] width 199 height 29
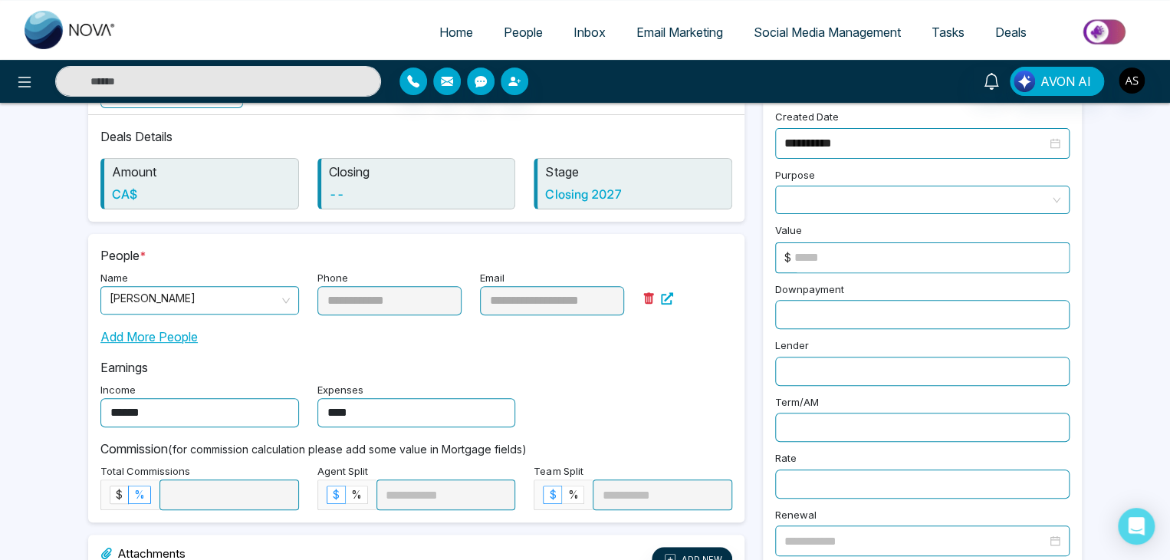
type input "****"
click at [557, 381] on div "Income ****** Expenses ****" at bounding box center [416, 403] width 650 height 48
click at [118, 485] on label "$" at bounding box center [119, 494] width 19 height 18
click at [144, 489] on label "%" at bounding box center [140, 494] width 22 height 18
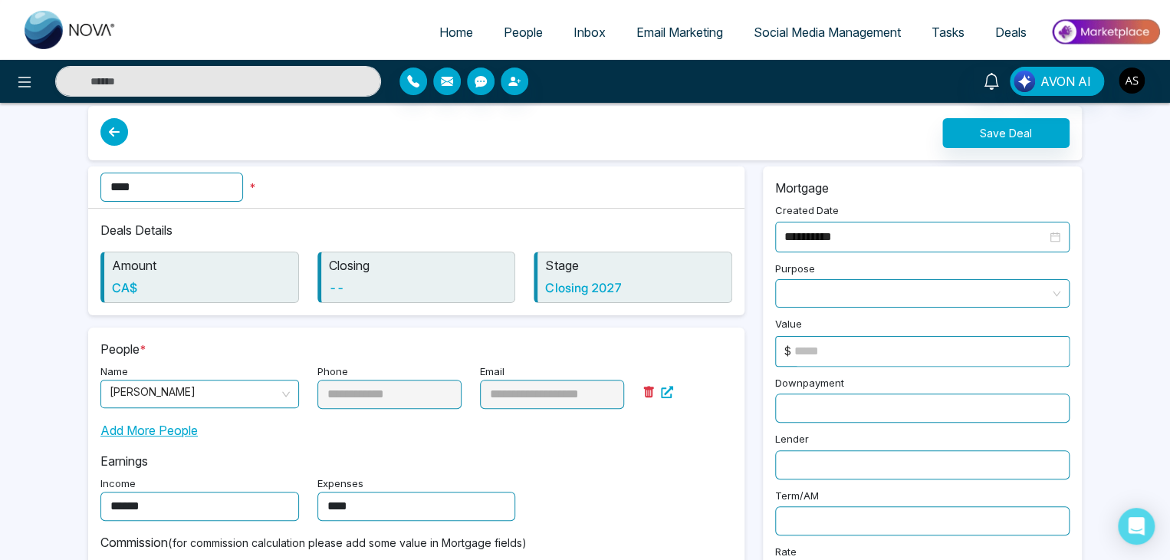
scroll to position [17, 0]
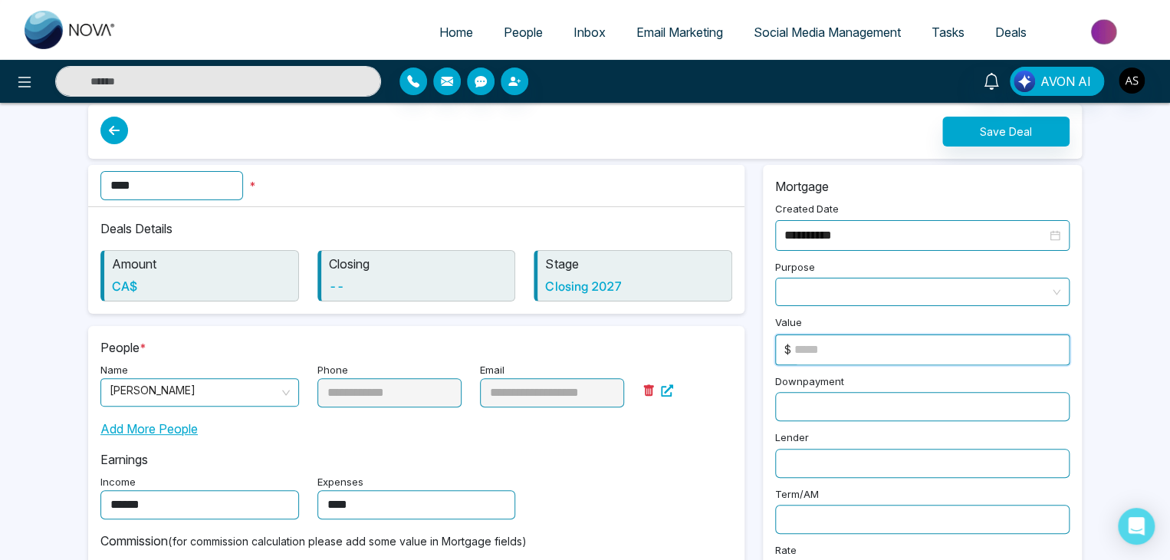
click at [824, 340] on input at bounding box center [931, 349] width 274 height 29
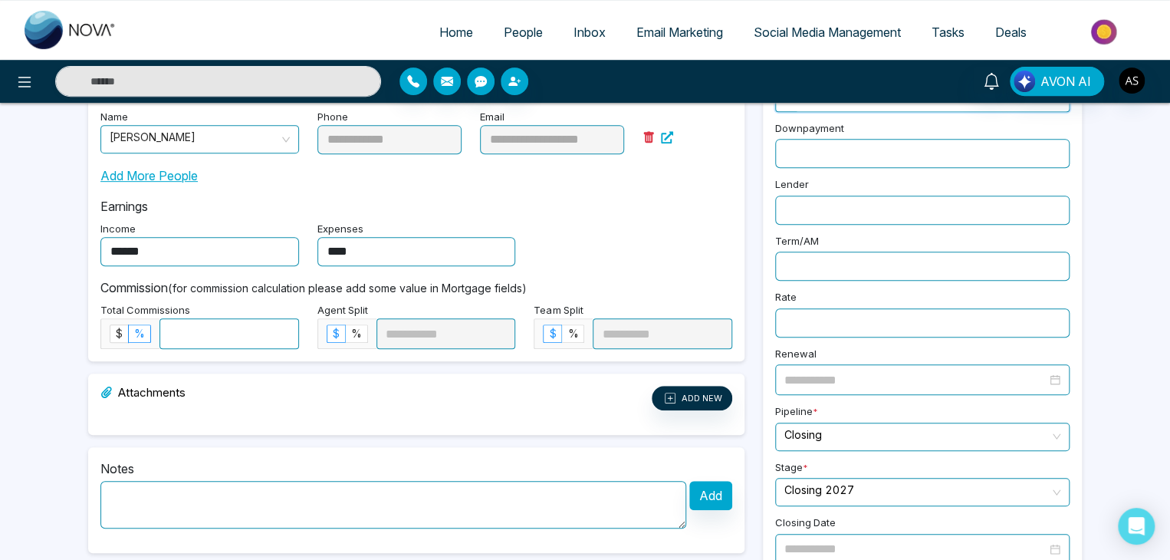
scroll to position [275, 0]
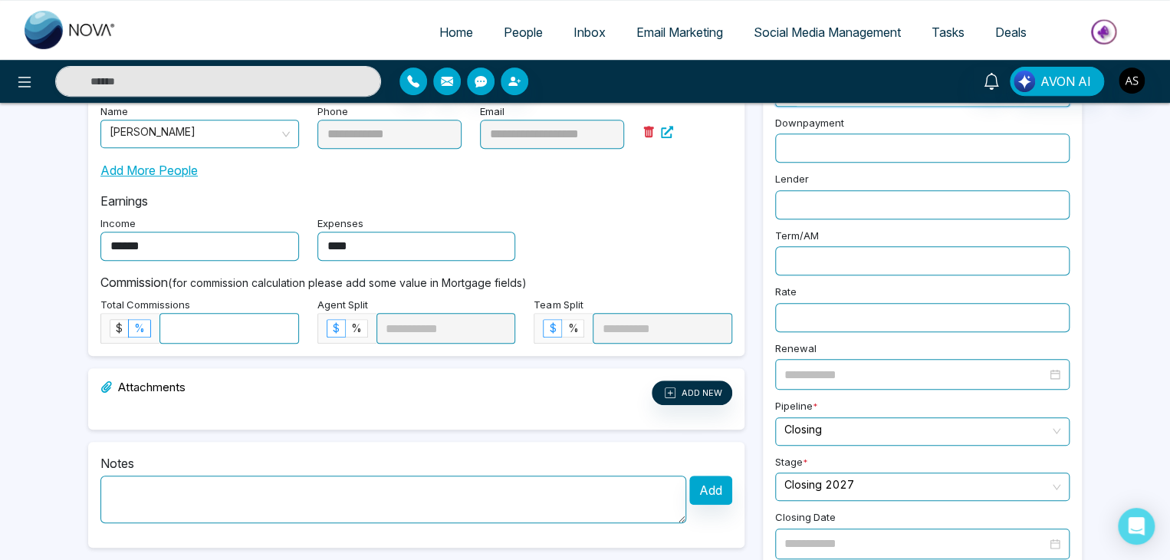
type input "******"
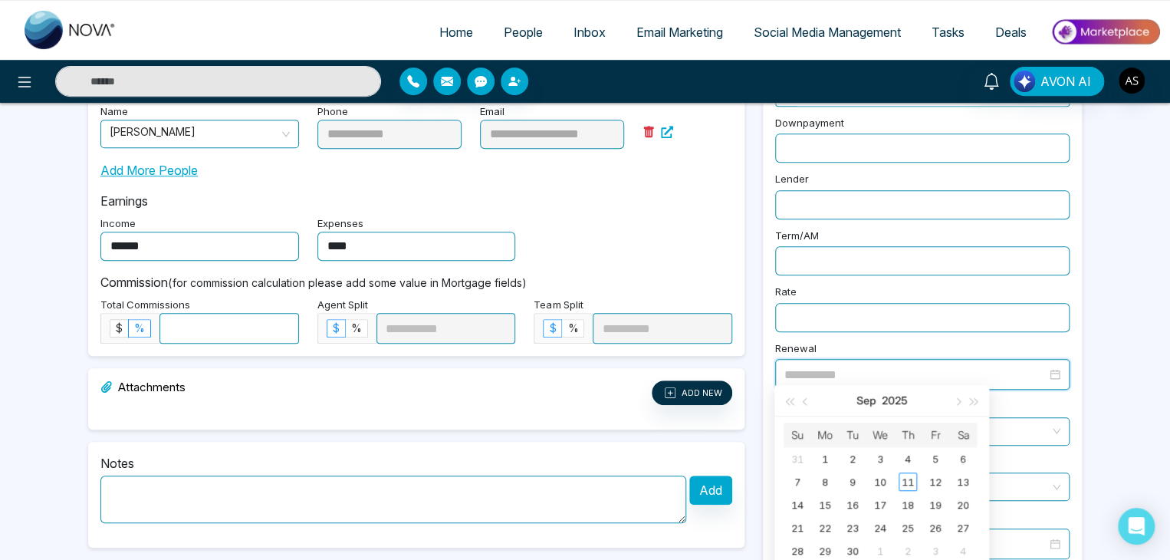
click at [821, 365] on input at bounding box center [915, 374] width 262 height 19
click at [1027, 419] on input "search" at bounding box center [916, 429] width 265 height 23
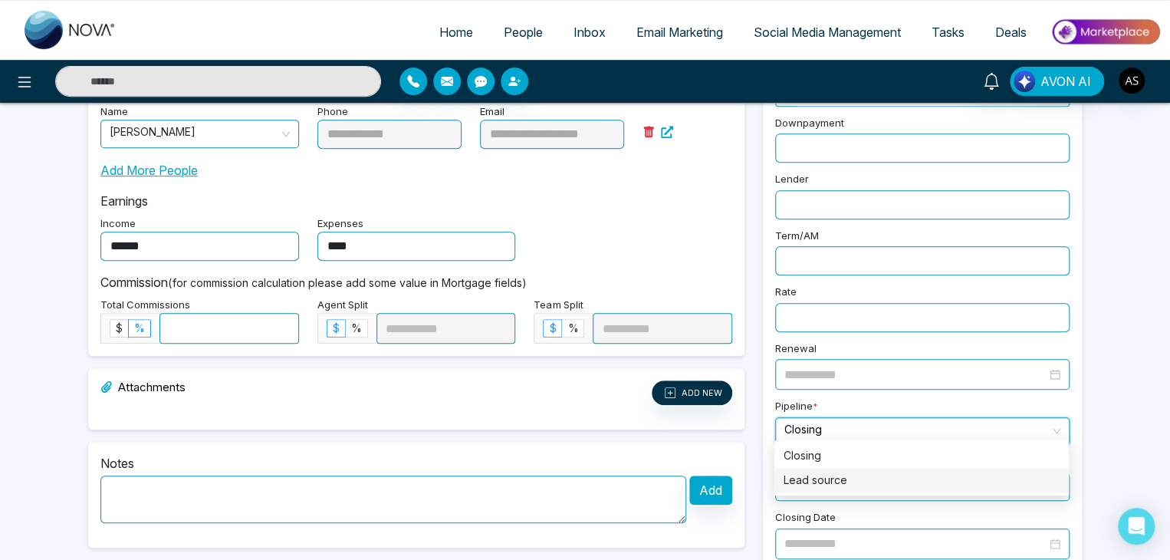
click at [917, 468] on div "Lead source" at bounding box center [921, 480] width 294 height 25
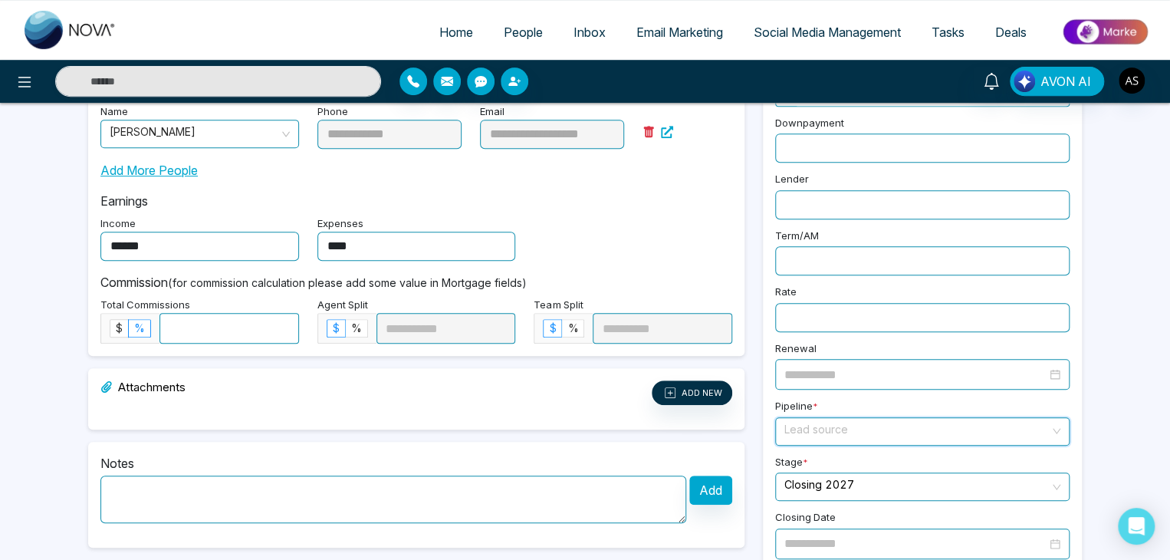
click at [927, 424] on span "Lead source" at bounding box center [922, 431] width 276 height 27
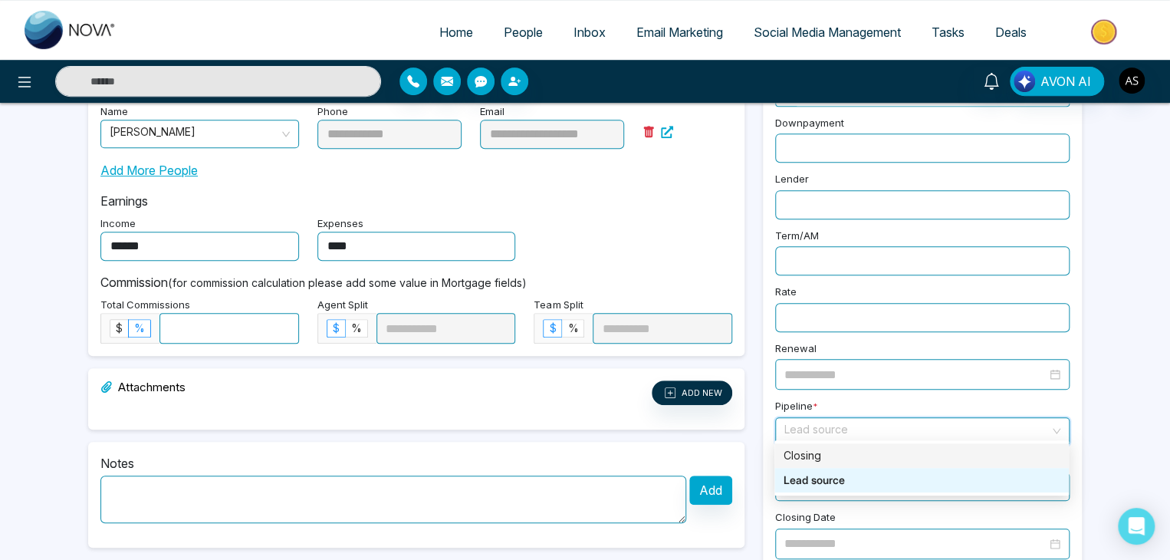
click at [872, 465] on div "Closing" at bounding box center [921, 455] width 294 height 25
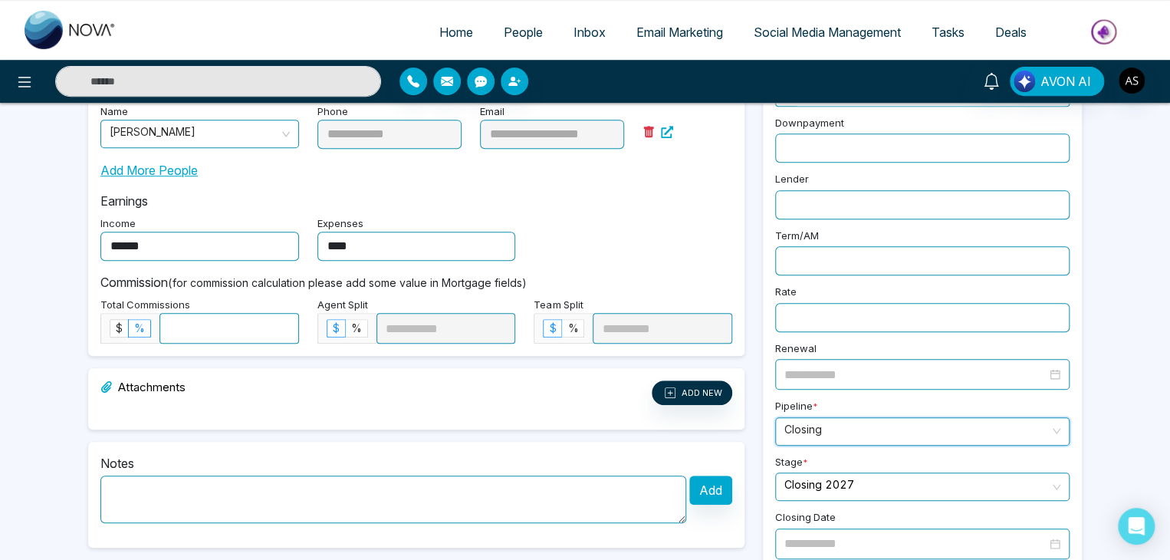
scroll to position [369, 0]
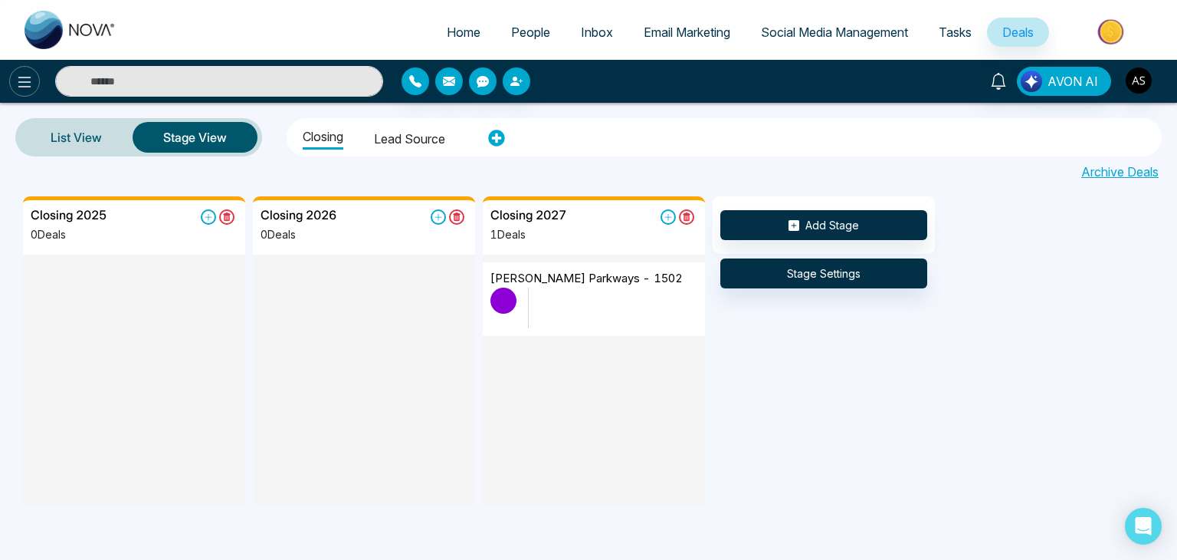
click at [17, 73] on icon at bounding box center [24, 82] width 18 height 18
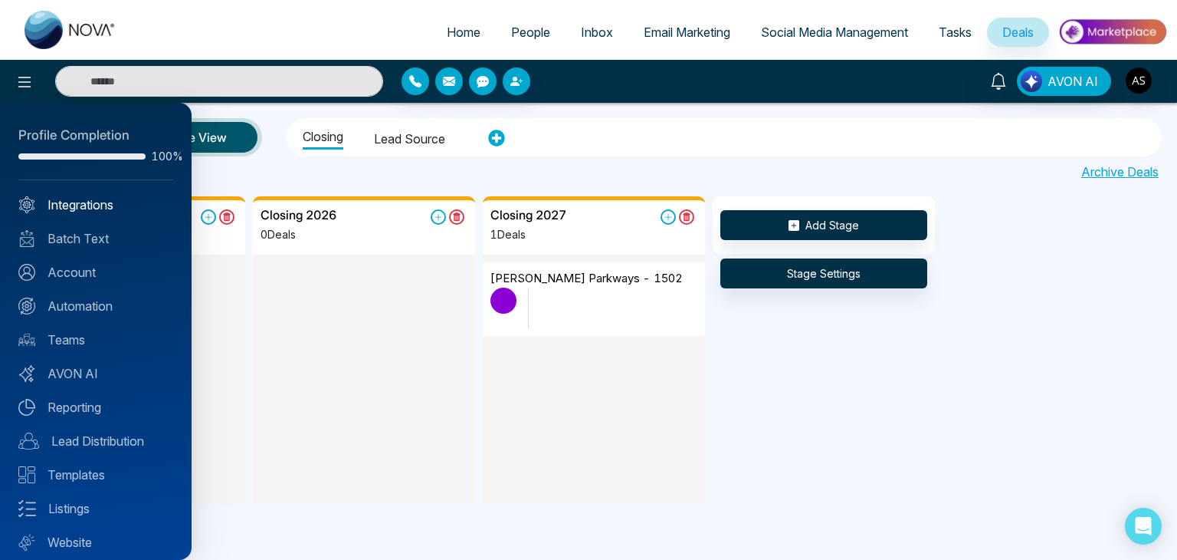
click at [85, 209] on link "Integrations" at bounding box center [95, 204] width 155 height 18
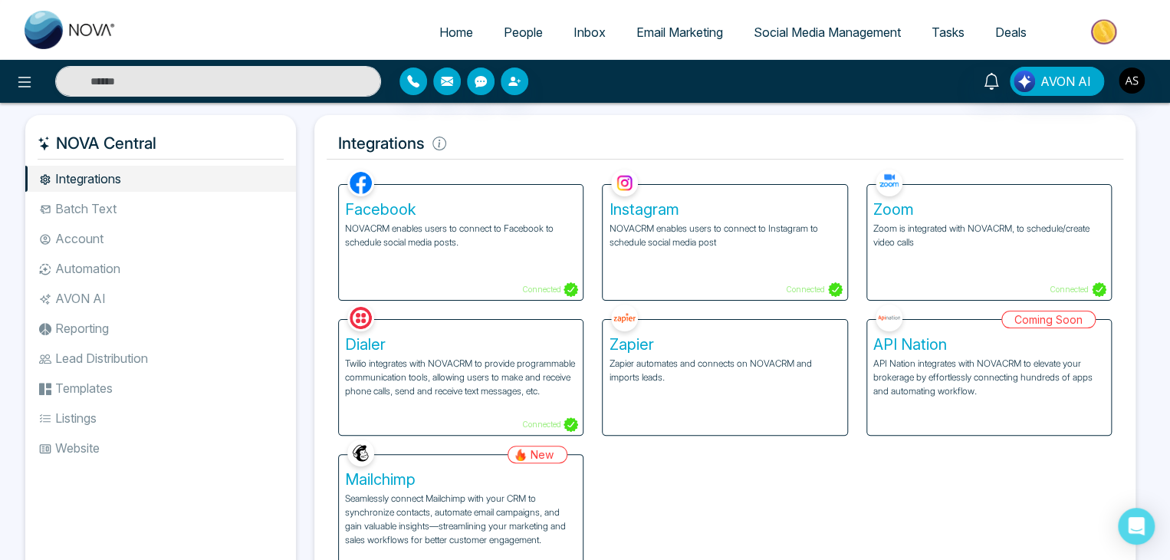
click at [28, 90] on icon at bounding box center [24, 82] width 18 height 18
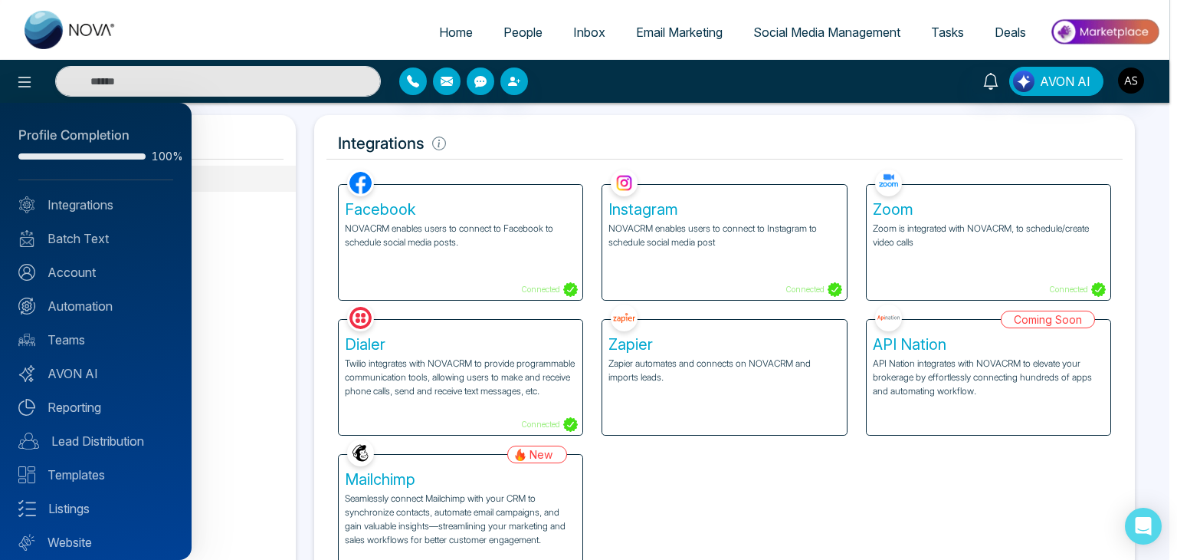
click at [85, 251] on div "Profile Completion 100% Integrations Batch Text Account Automation Teams AVON A…" at bounding box center [96, 331] width 192 height 457
click at [84, 243] on link "Batch Text" at bounding box center [95, 238] width 155 height 18
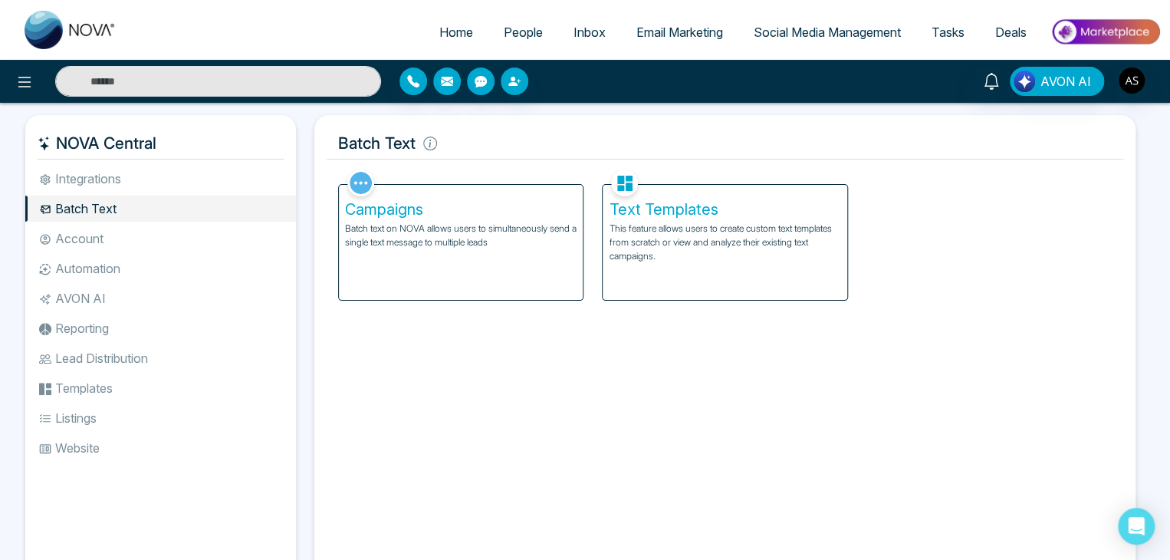
click at [71, 246] on li "Account" at bounding box center [160, 238] width 271 height 26
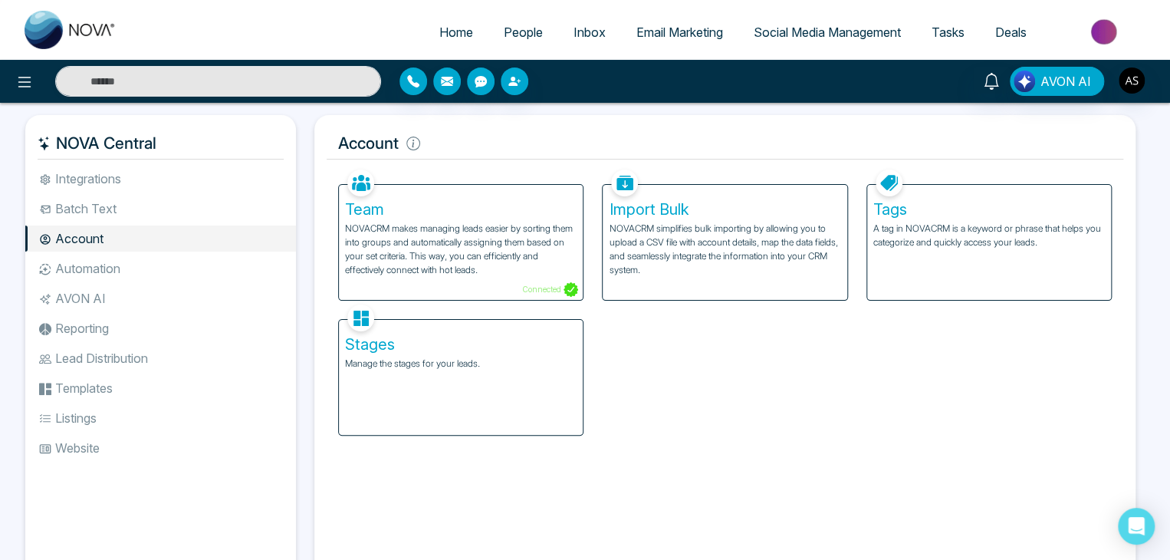
click at [67, 277] on li "Automation" at bounding box center [160, 268] width 271 height 26
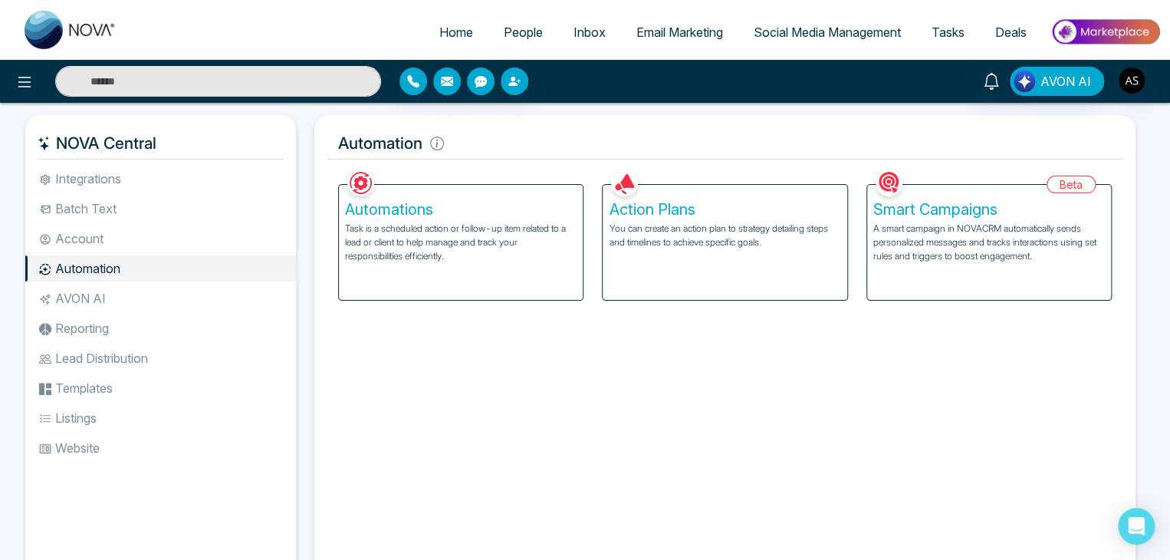
click at [67, 304] on li "AVON AI" at bounding box center [160, 298] width 271 height 26
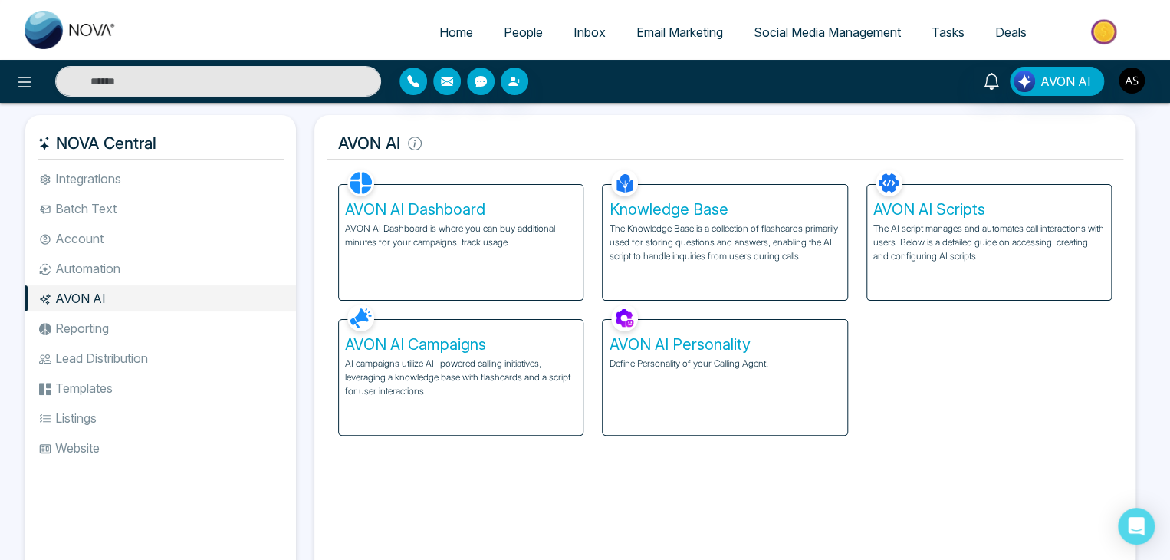
click at [92, 338] on li "Reporting" at bounding box center [160, 328] width 271 height 26
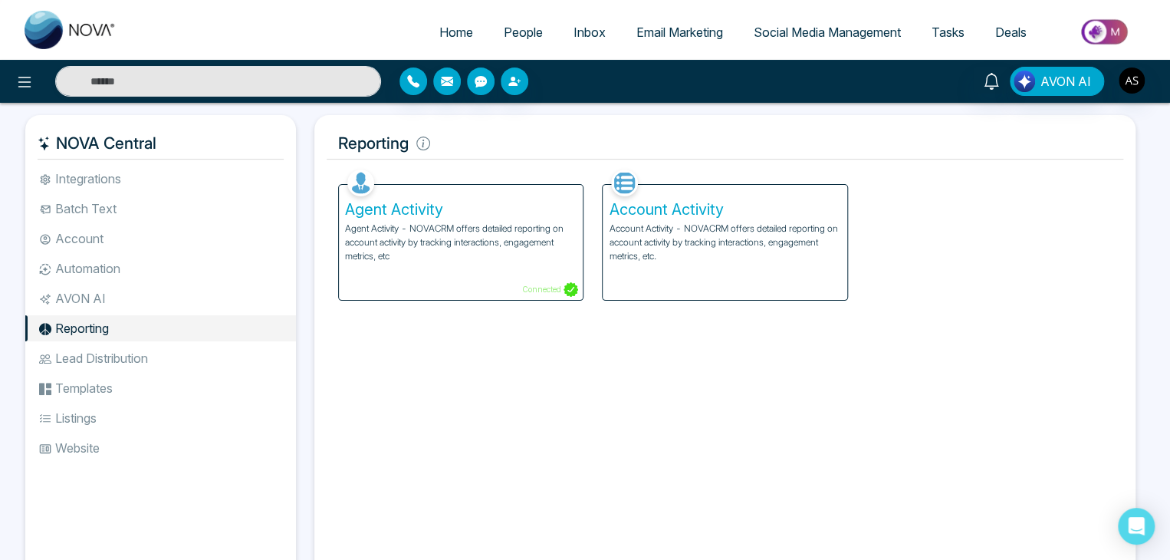
click at [457, 198] on div "Agent Activity Agent Activity - NOVACRM offers detailed reporting on account ac…" at bounding box center [461, 242] width 244 height 115
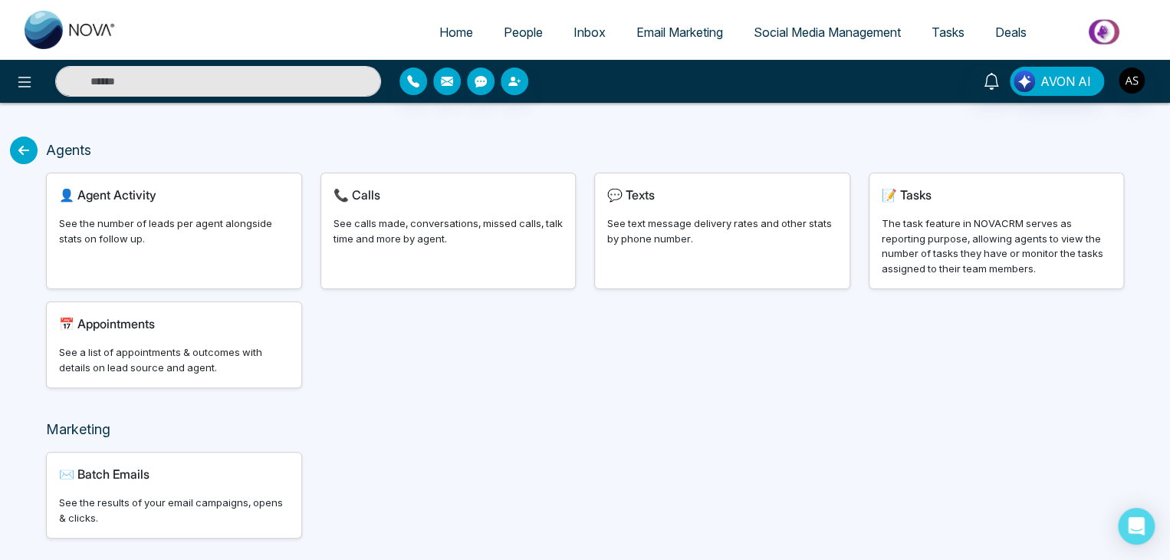
click at [28, 155] on icon at bounding box center [24, 150] width 28 height 28
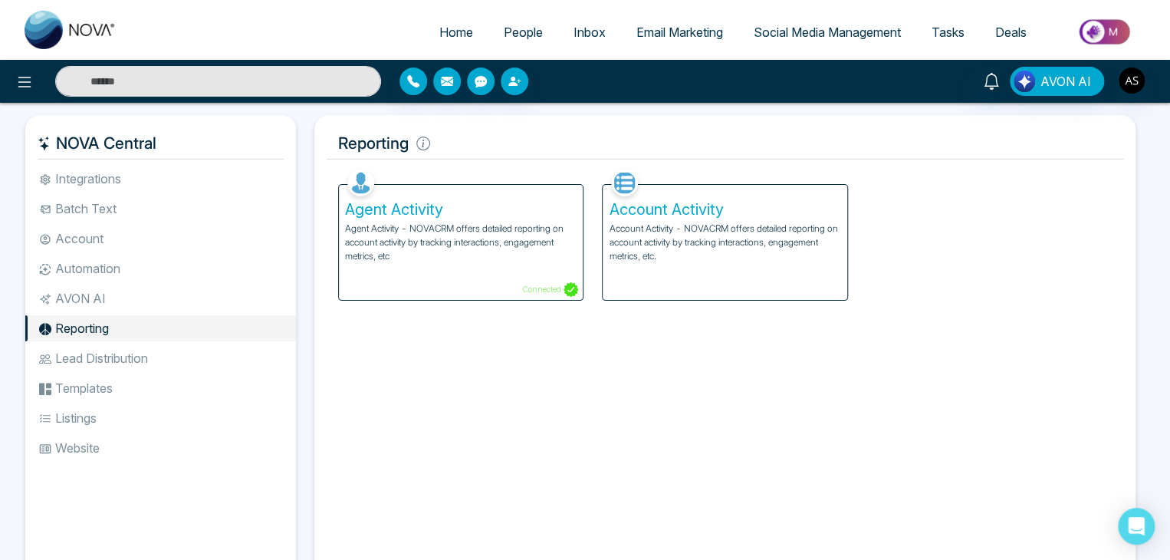
click at [642, 218] on div "Account Activity Account Activity - NOVACRM offers detailed reporting on accoun…" at bounding box center [724, 242] width 244 height 115
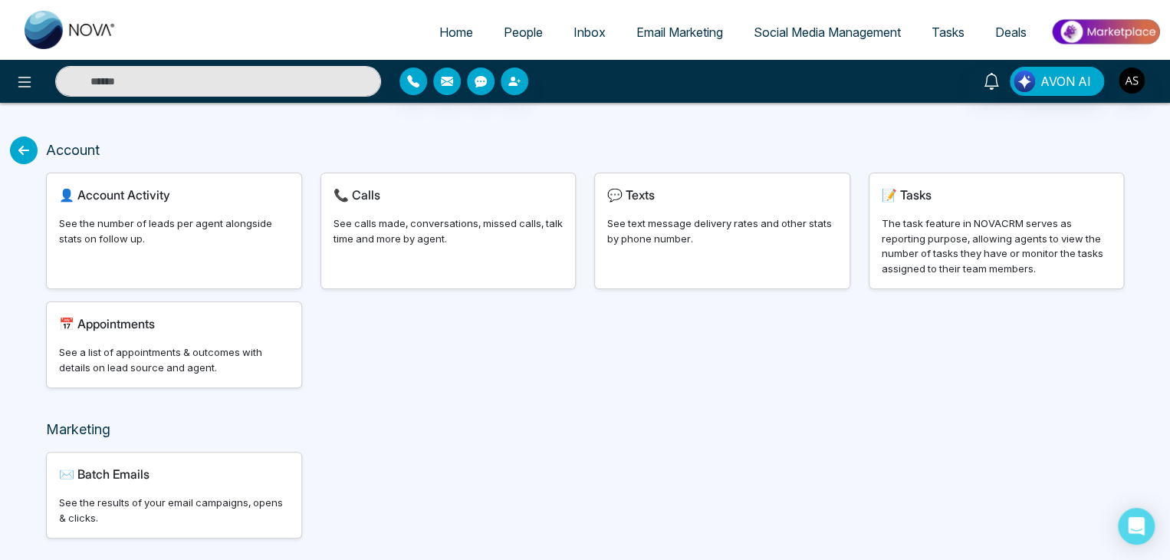
click at [407, 202] on div "📞 Calls" at bounding box center [448, 194] width 230 height 18
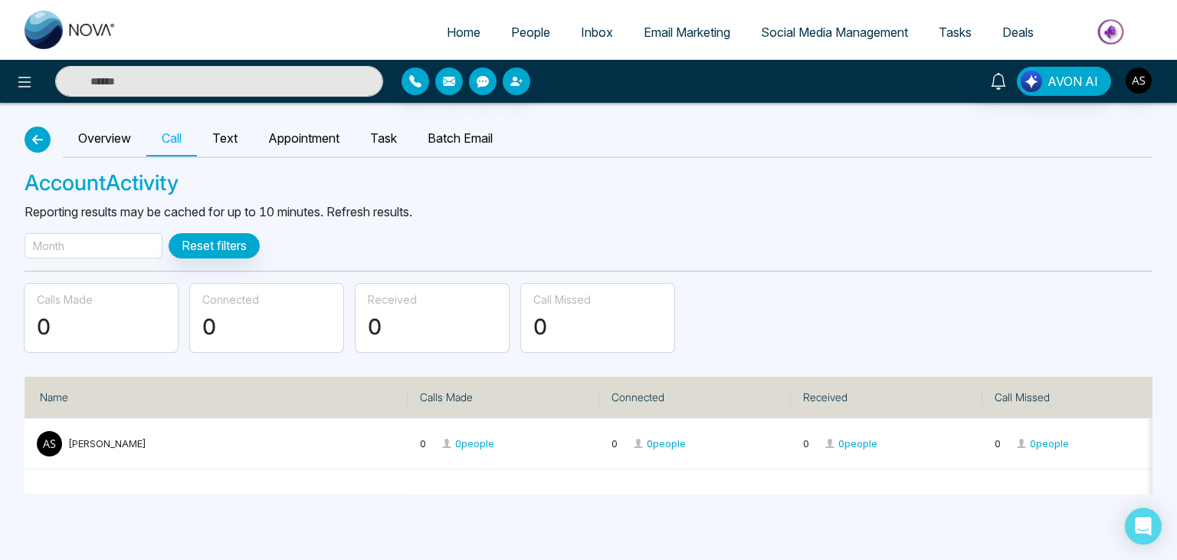
click at [43, 149] on button "button" at bounding box center [38, 139] width 26 height 26
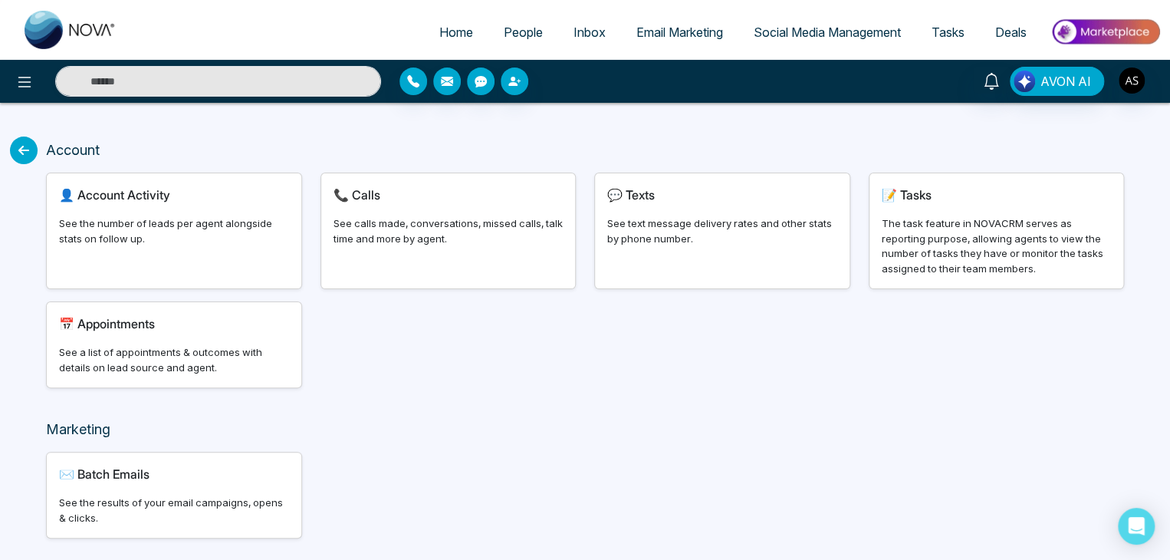
click at [21, 147] on icon at bounding box center [24, 150] width 28 height 28
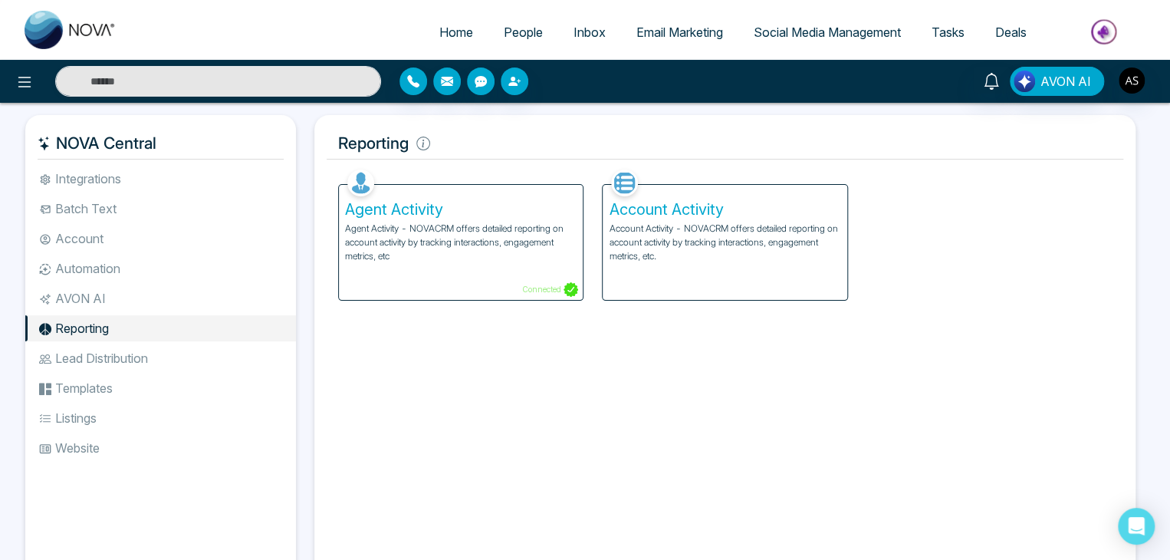
click at [97, 359] on li "Lead Distribution" at bounding box center [160, 358] width 271 height 26
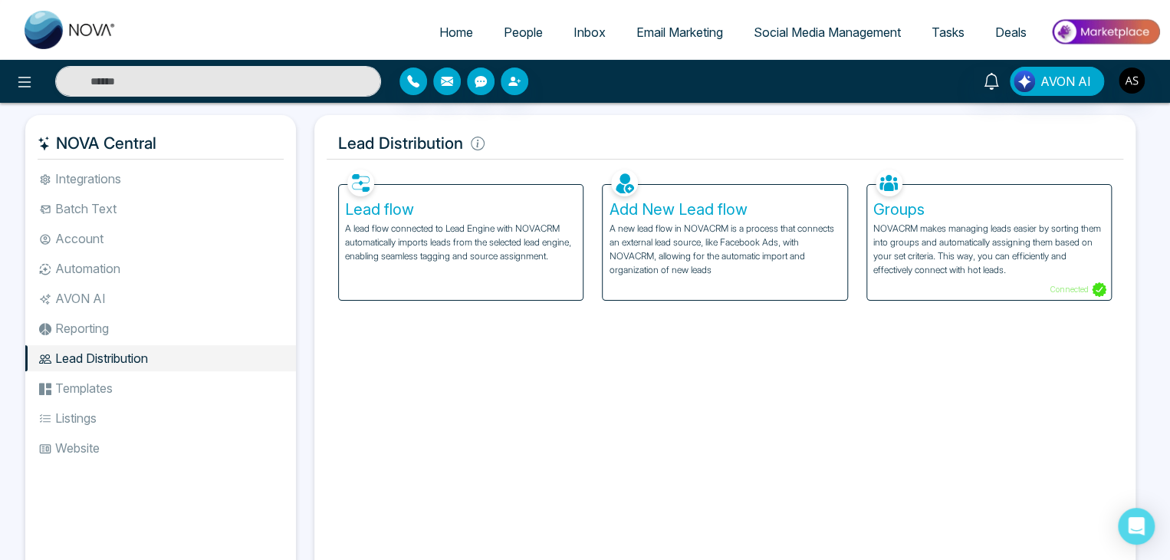
click at [61, 382] on li "Templates" at bounding box center [160, 388] width 271 height 26
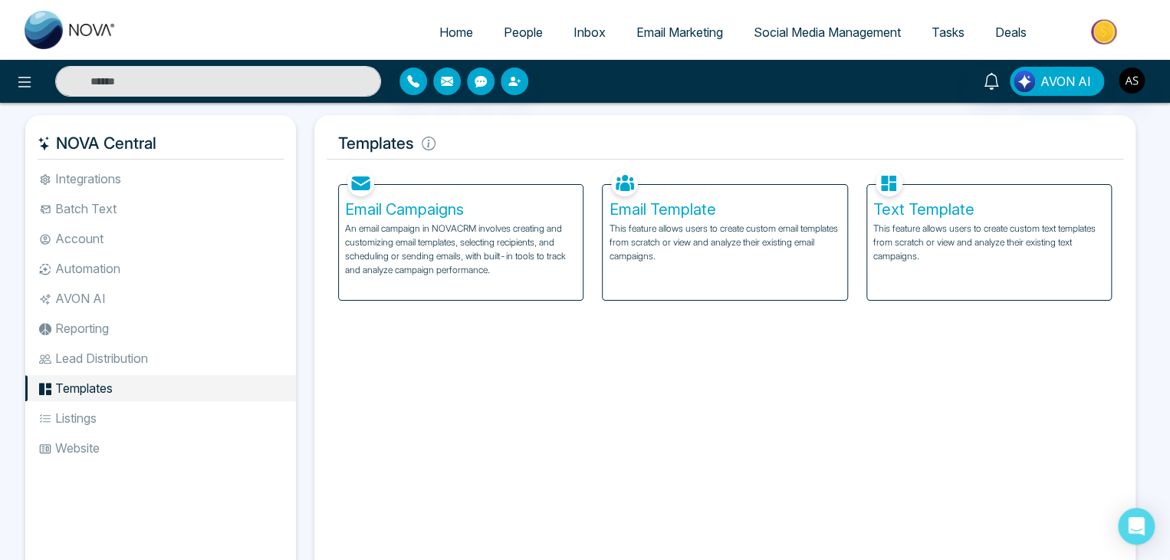
click at [64, 409] on li "Listings" at bounding box center [160, 418] width 271 height 26
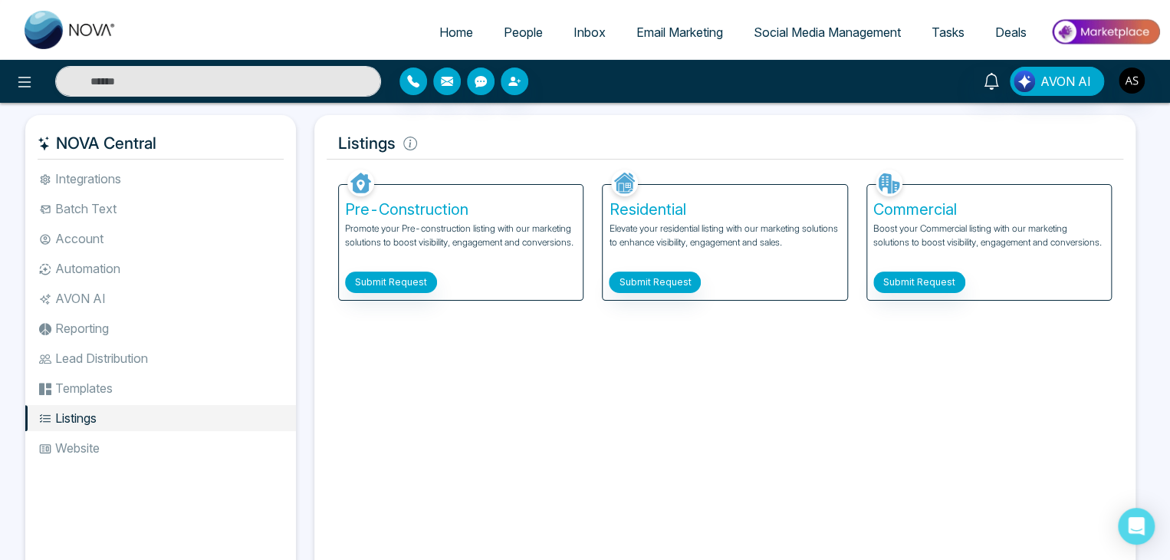
click at [74, 448] on li "Website" at bounding box center [160, 448] width 271 height 26
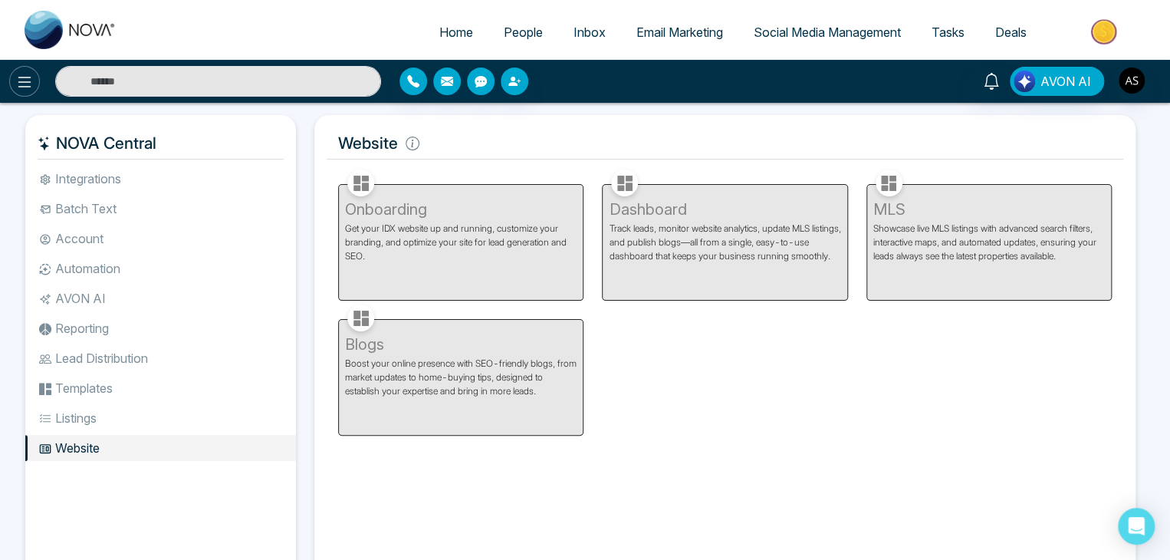
click at [22, 85] on icon at bounding box center [24, 82] width 18 height 18
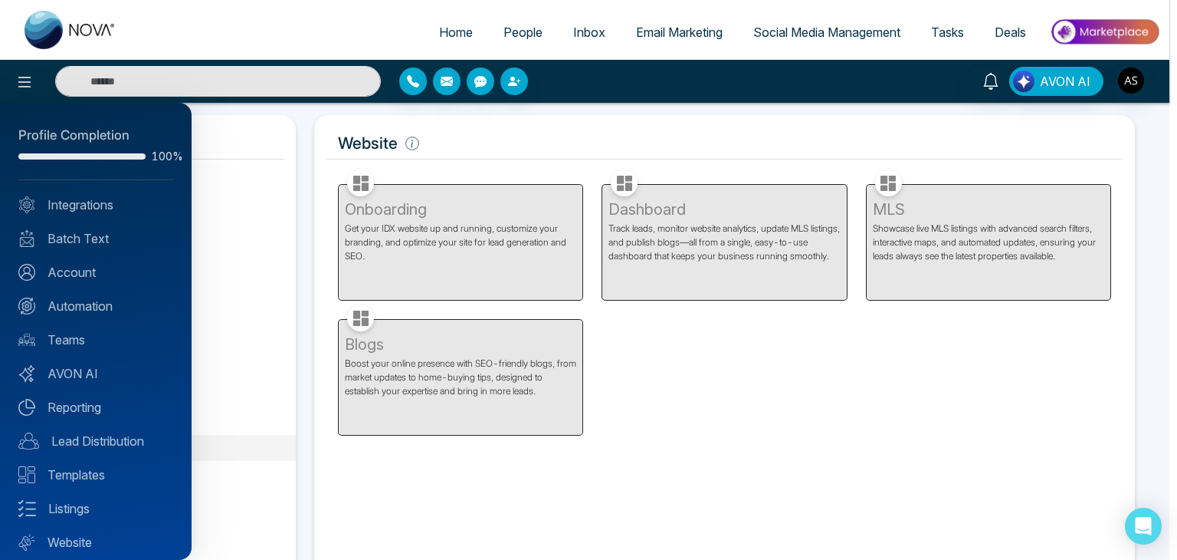
click at [255, 182] on div at bounding box center [588, 280] width 1177 height 560
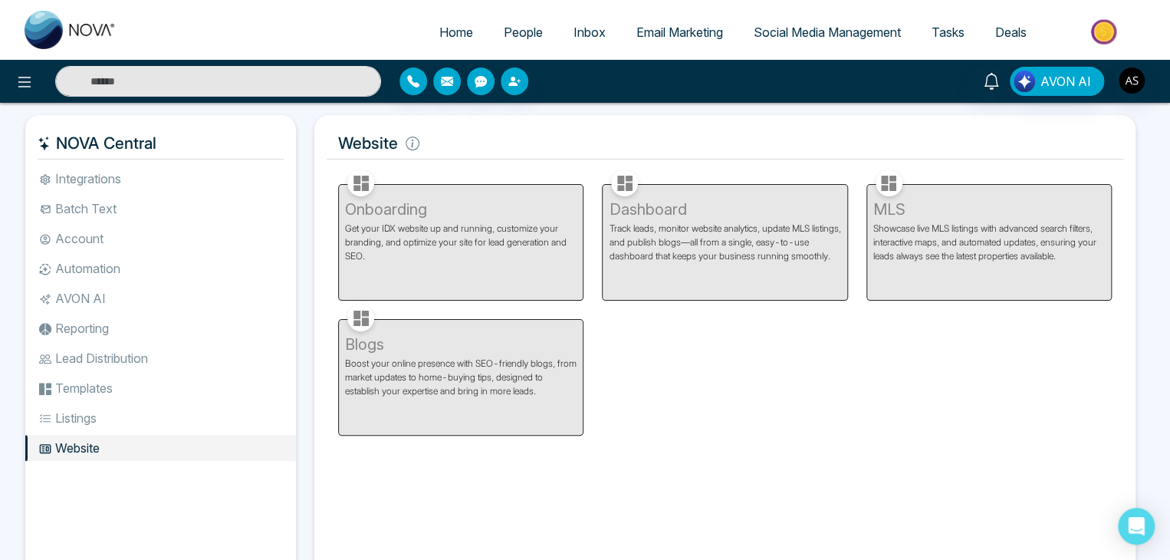
click at [441, 31] on span "Home" at bounding box center [456, 32] width 34 height 15
select select "*"
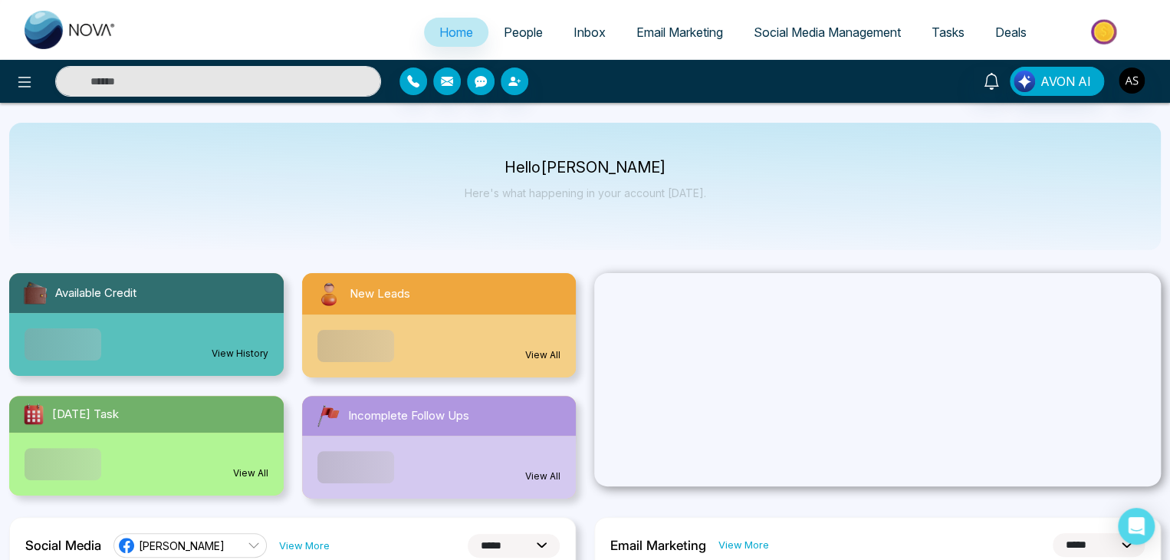
click at [514, 22] on link "People" at bounding box center [523, 32] width 70 height 29
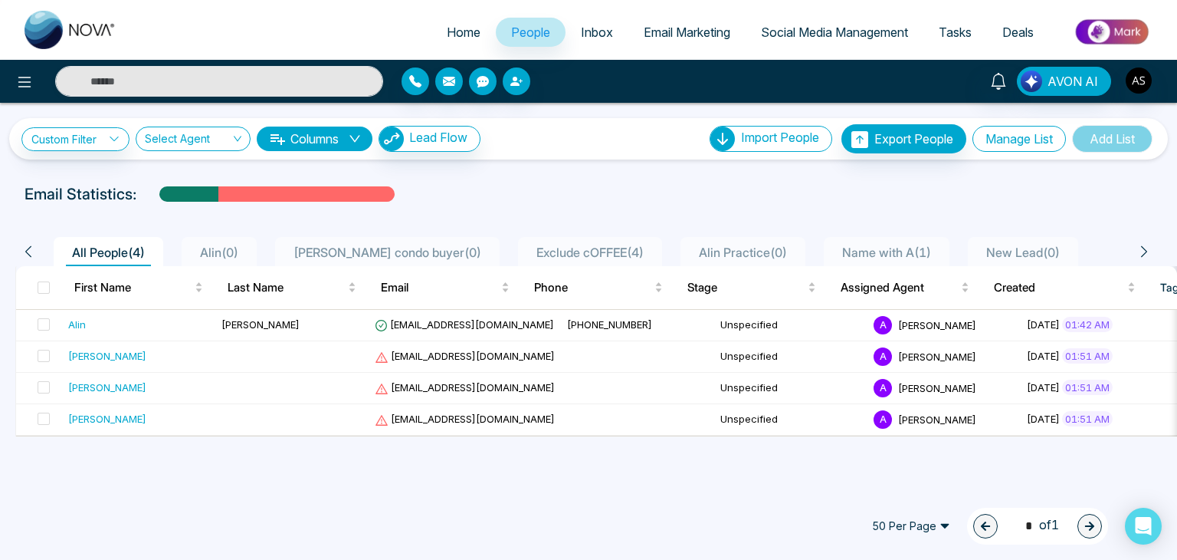
click at [1015, 146] on button "Manage List" at bounding box center [1020, 139] width 94 height 26
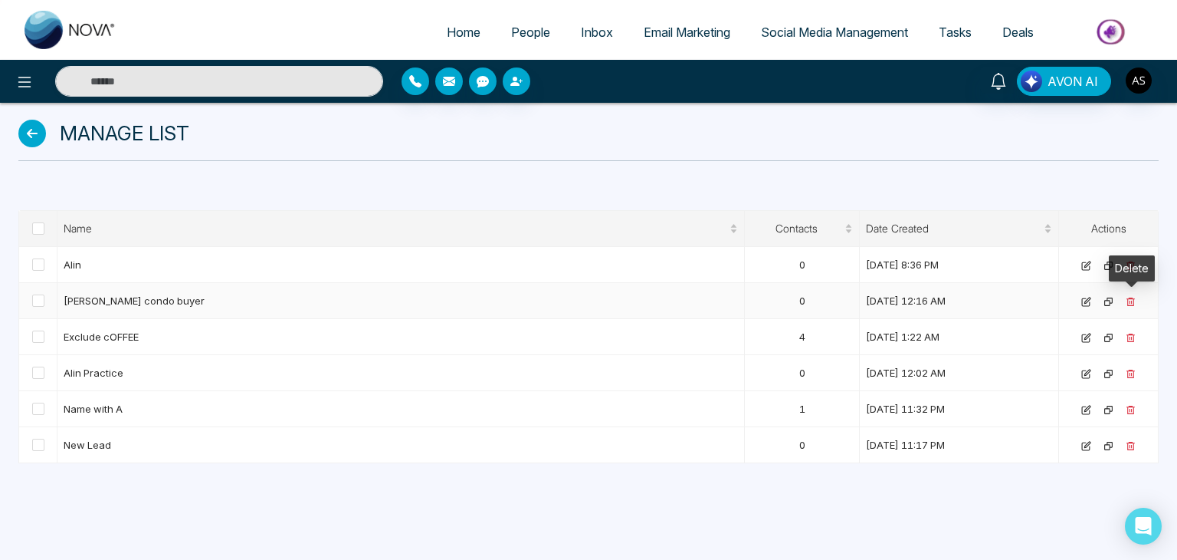
click at [1131, 297] on icon at bounding box center [1131, 301] width 8 height 8
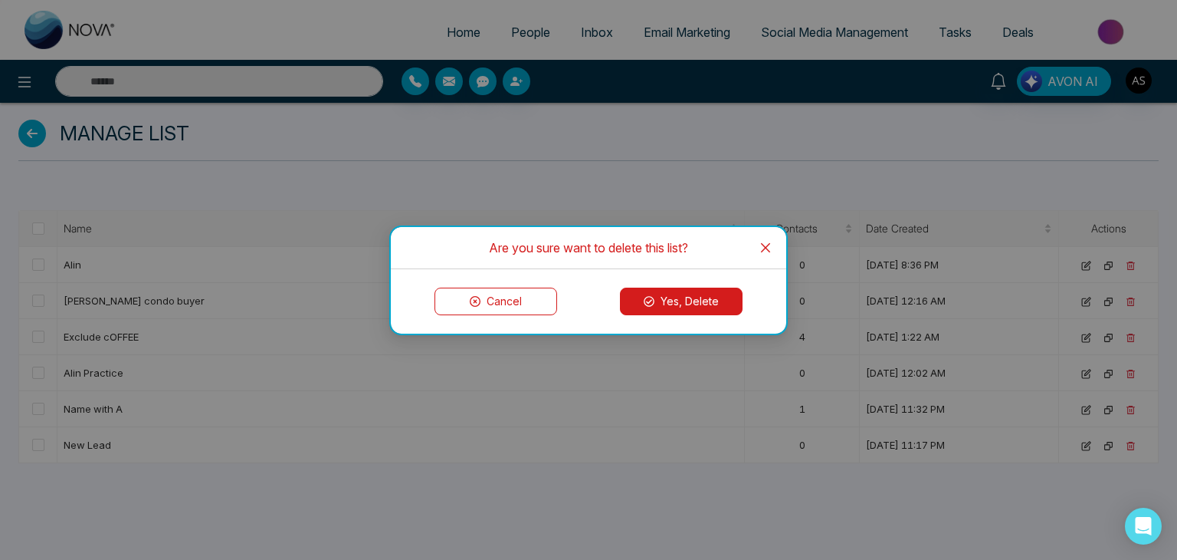
click at [682, 287] on button "Yes, Delete" at bounding box center [681, 301] width 123 height 28
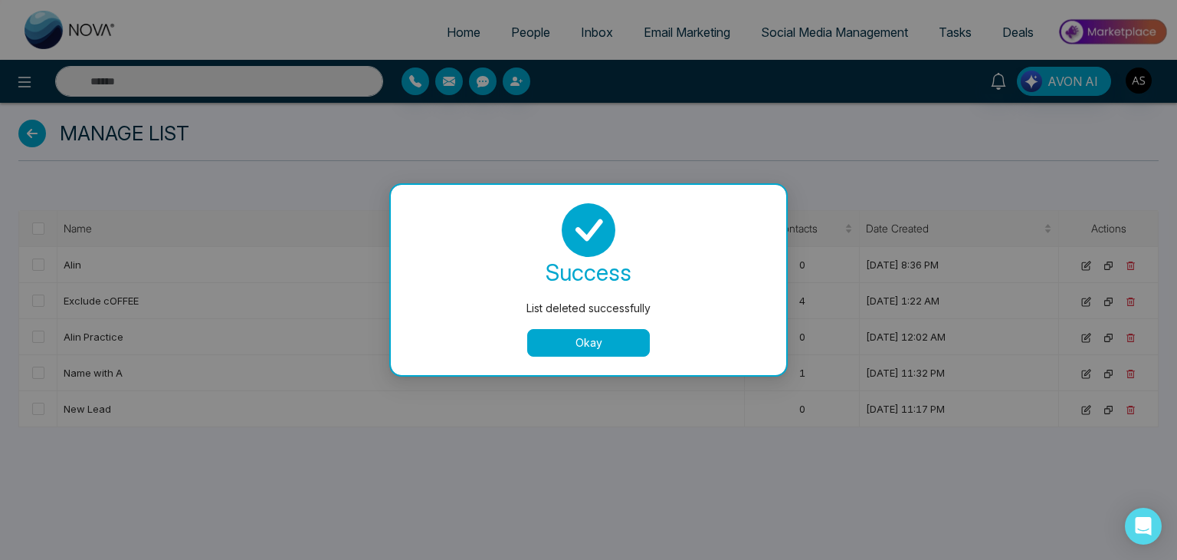
click at [592, 333] on button "Okay" at bounding box center [588, 343] width 123 height 28
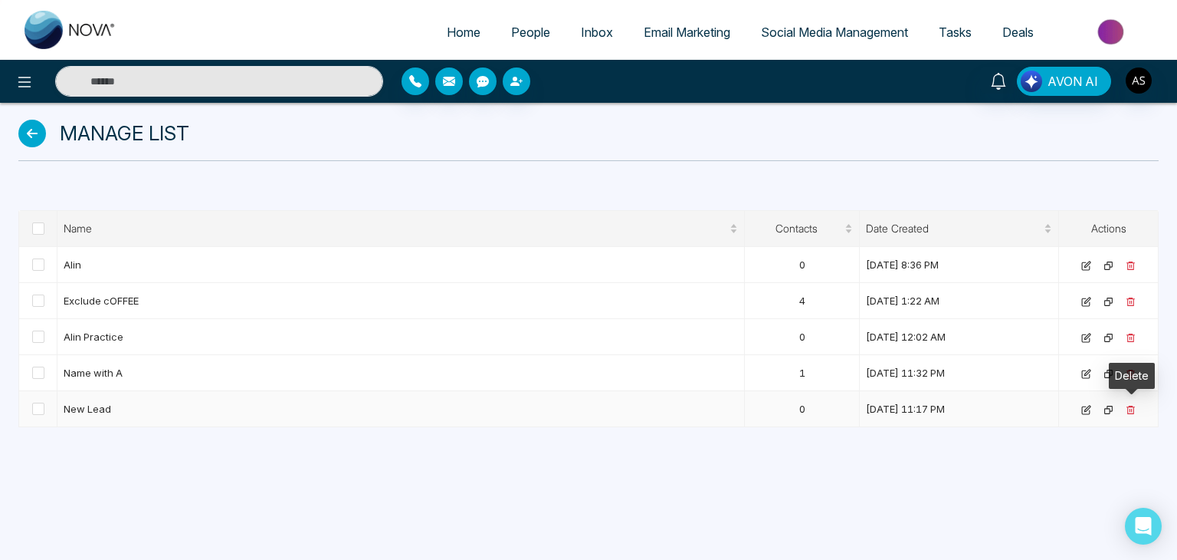
click at [1134, 405] on icon at bounding box center [1131, 410] width 10 height 10
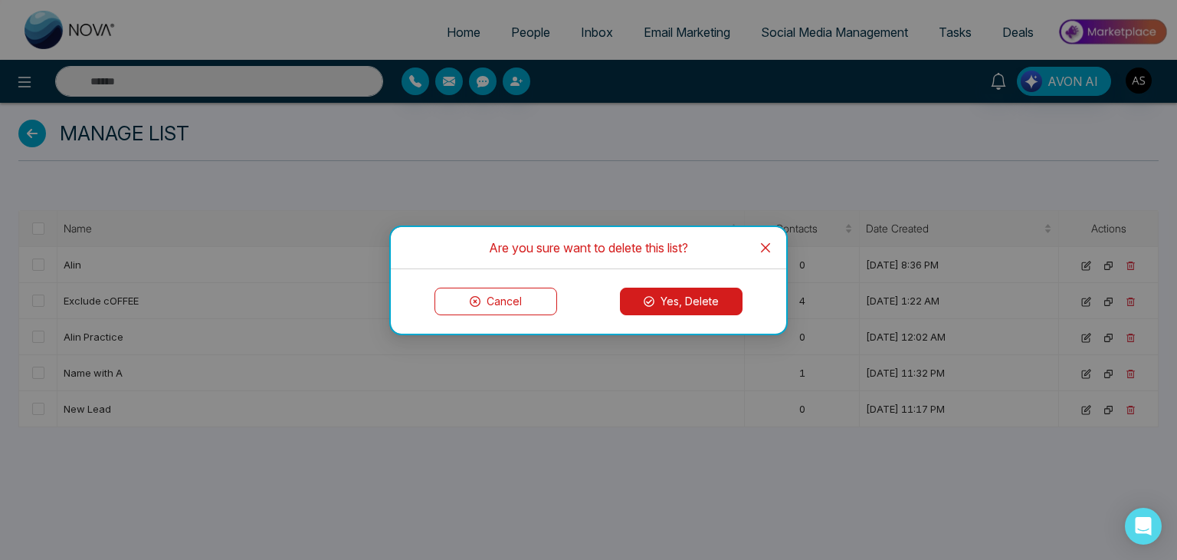
click at [694, 297] on button "Yes, Delete" at bounding box center [681, 301] width 123 height 28
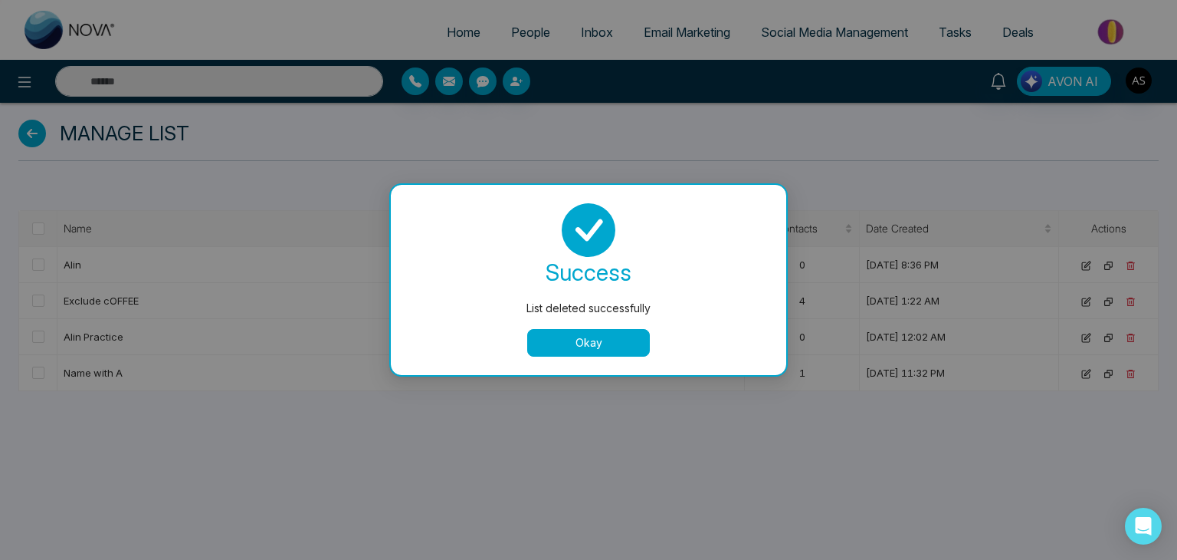
click at [521, 24] on div "List deleted successfully success List deleted successfully Okay" at bounding box center [588, 280] width 1177 height 560
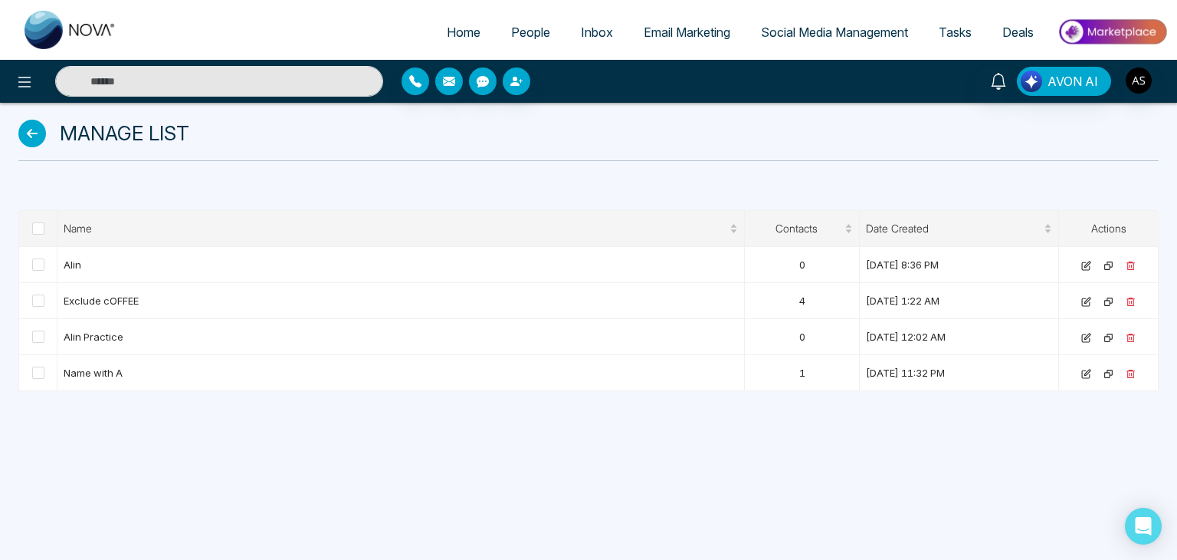
click at [26, 131] on icon at bounding box center [32, 134] width 28 height 28
